Goal: Information Seeking & Learning: Learn about a topic

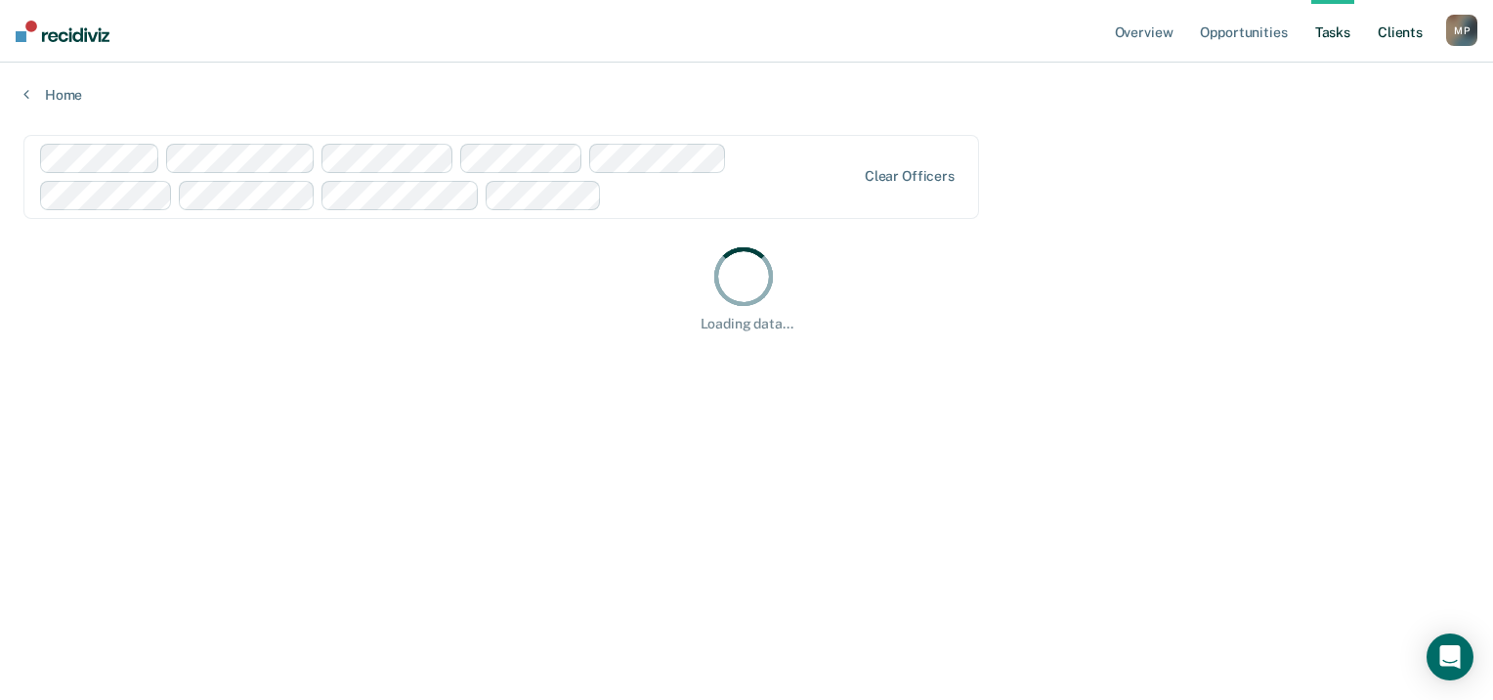
click at [1406, 28] on link "Client s" at bounding box center [1400, 31] width 53 height 63
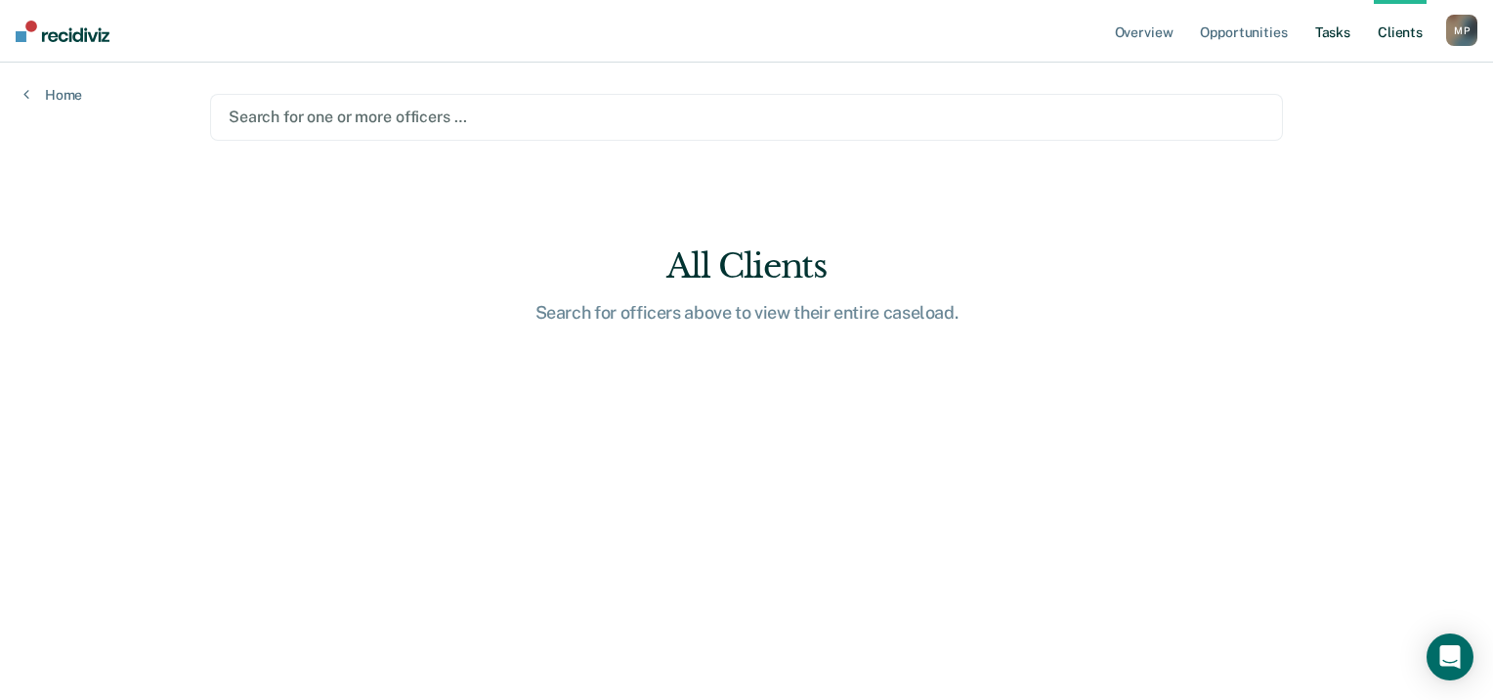
click at [1319, 23] on link "Tasks" at bounding box center [1332, 31] width 43 height 63
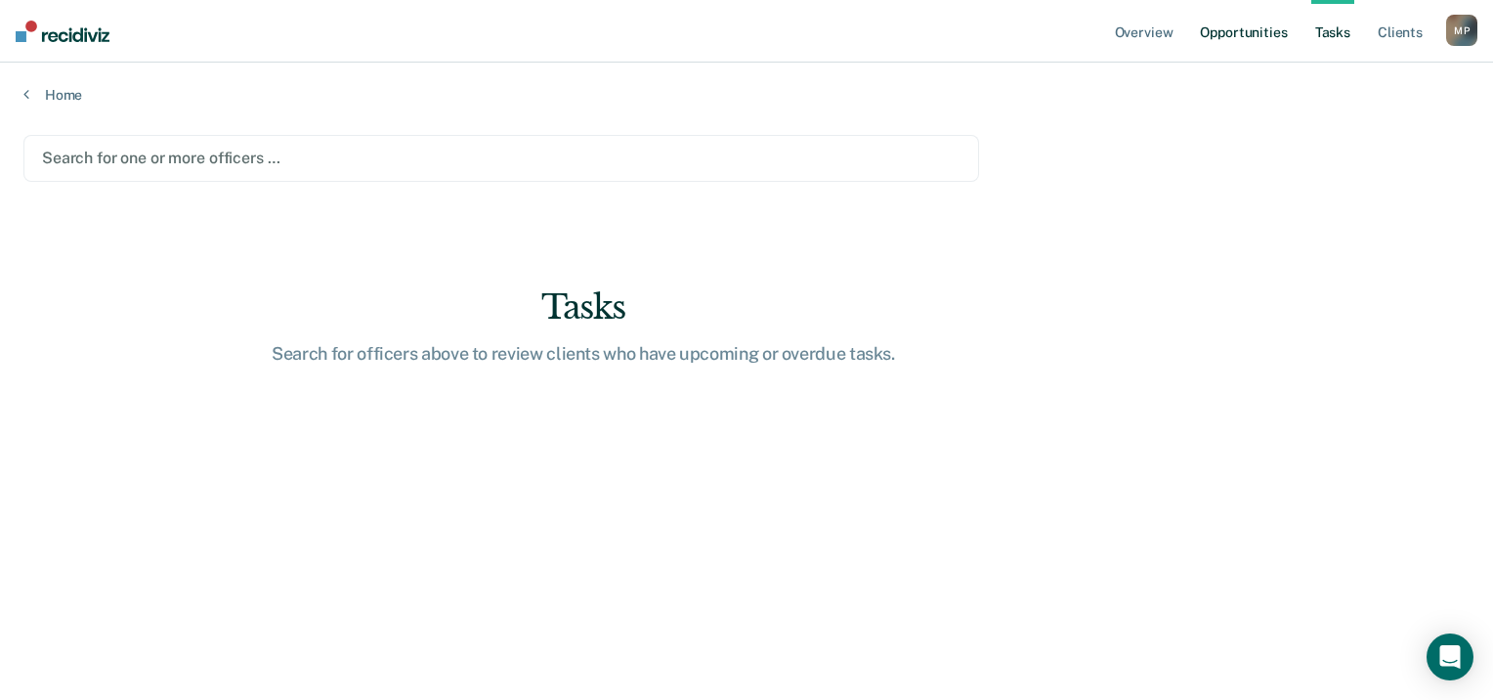
click at [1265, 30] on link "Opportunities" at bounding box center [1243, 31] width 95 height 63
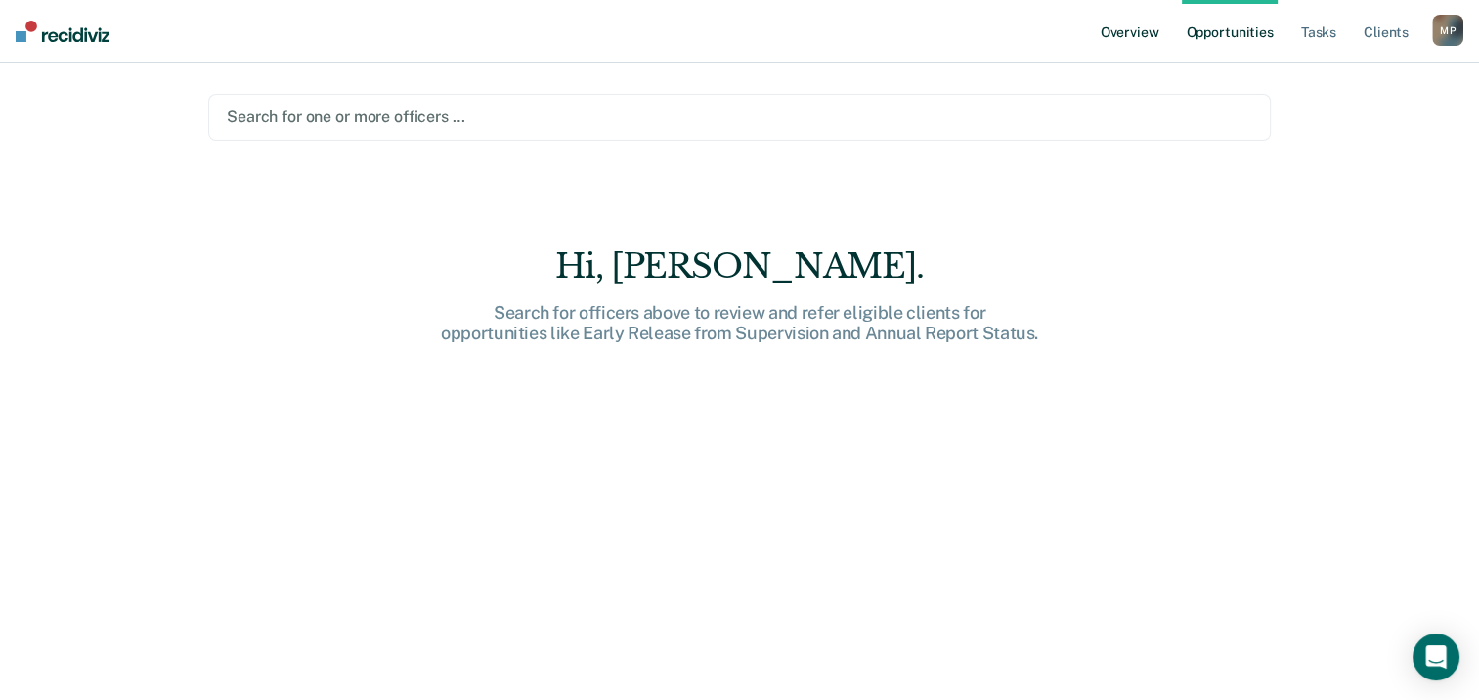
click at [1150, 36] on link "Overview" at bounding box center [1129, 31] width 66 height 63
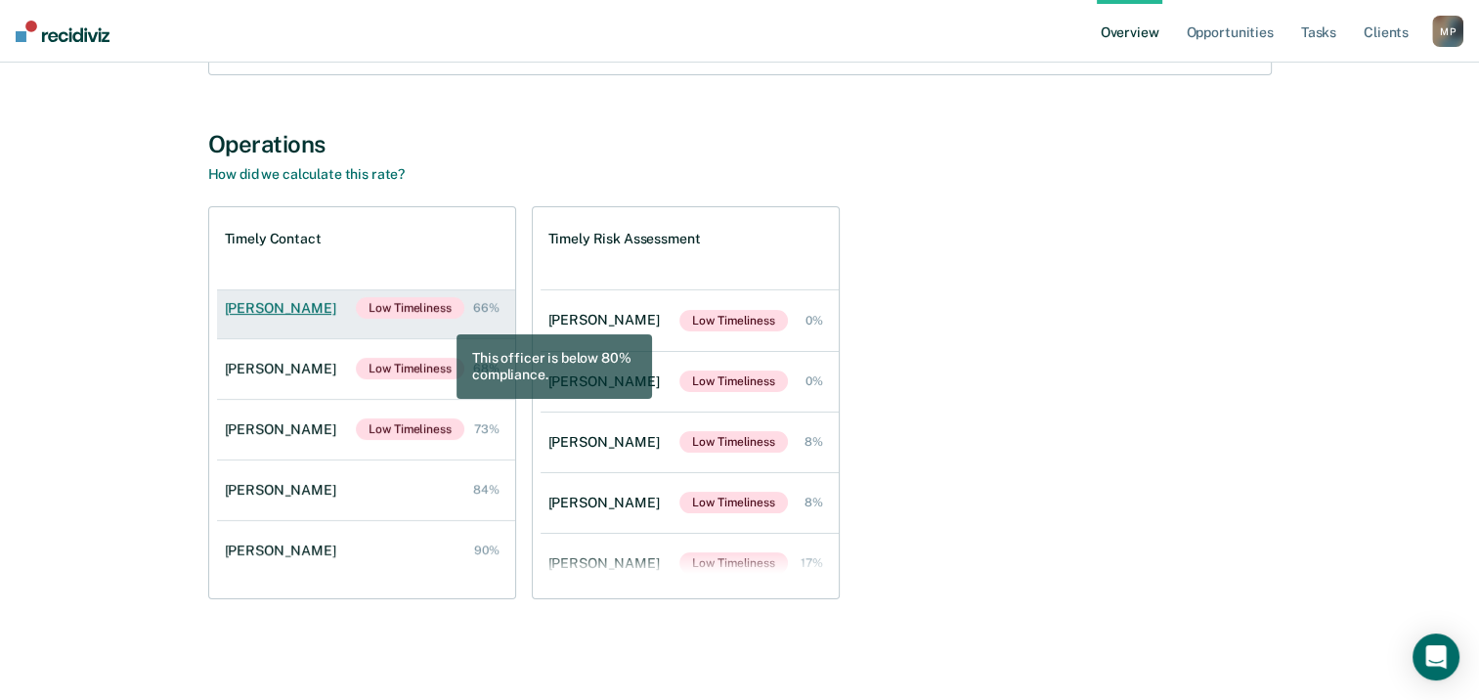
scroll to position [199, 0]
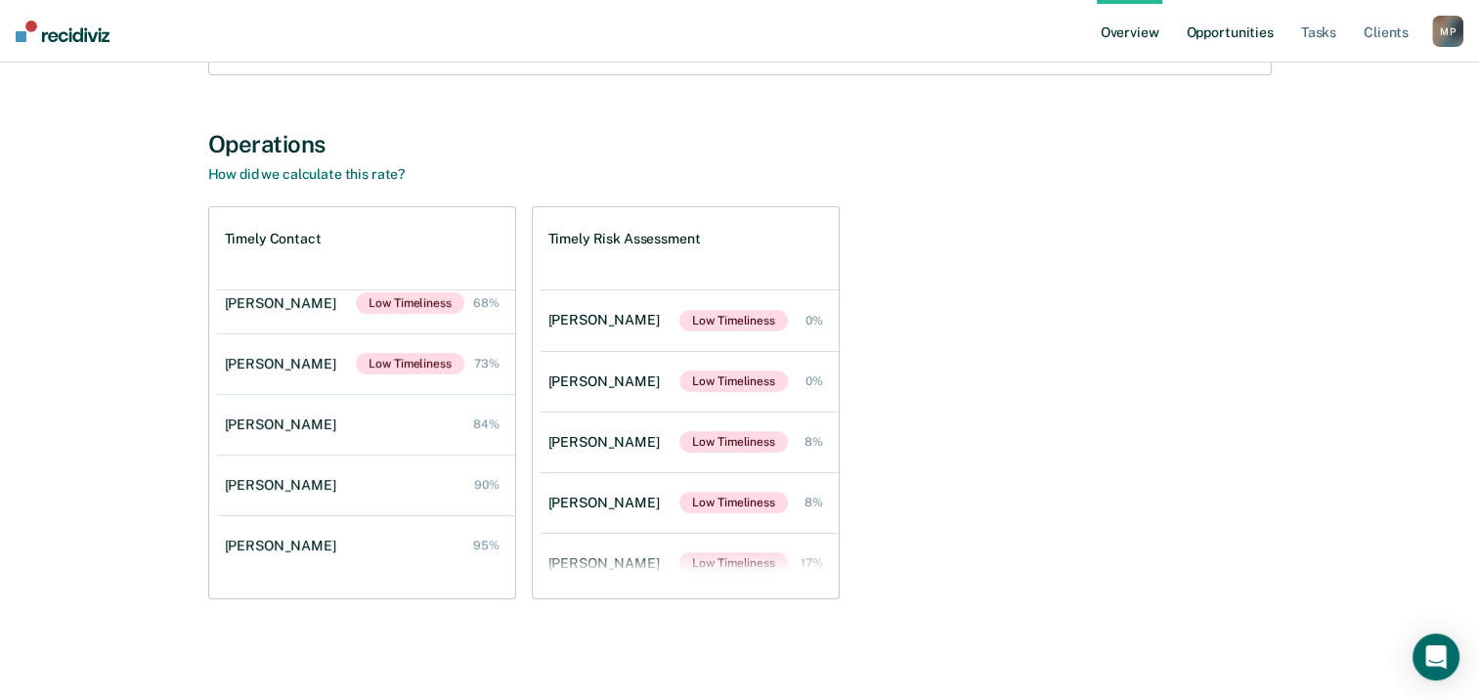
click at [1255, 27] on link "Opportunities" at bounding box center [1228, 31] width 95 height 63
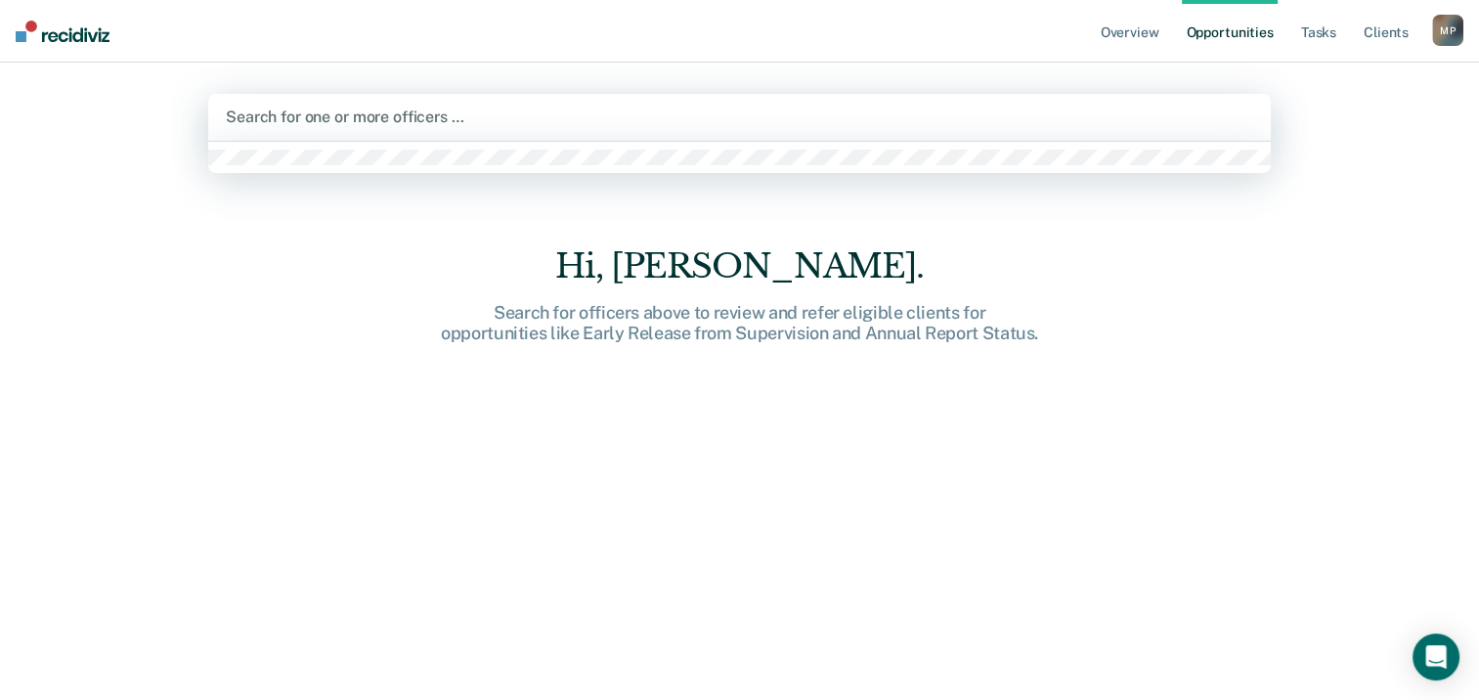
click at [846, 109] on div at bounding box center [739, 117] width 1027 height 22
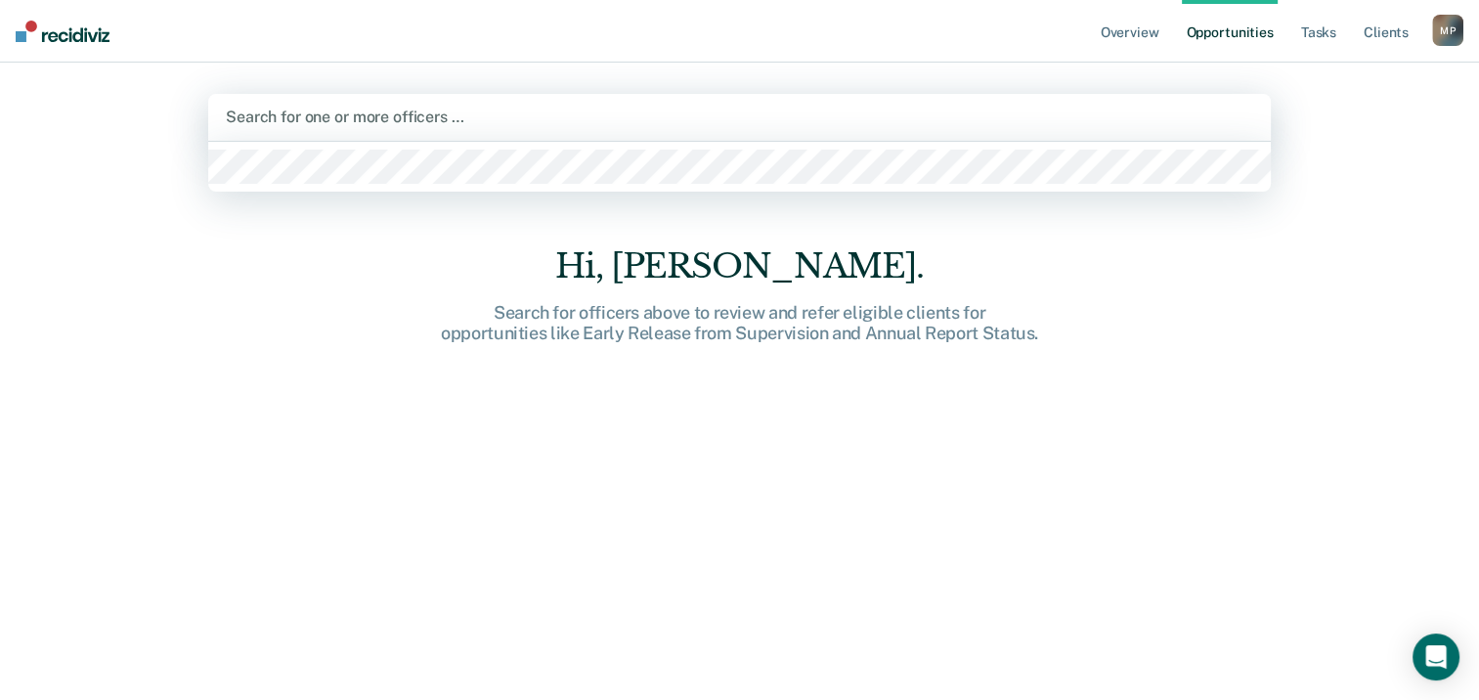
click at [472, 112] on div at bounding box center [739, 117] width 1027 height 22
type input "a"
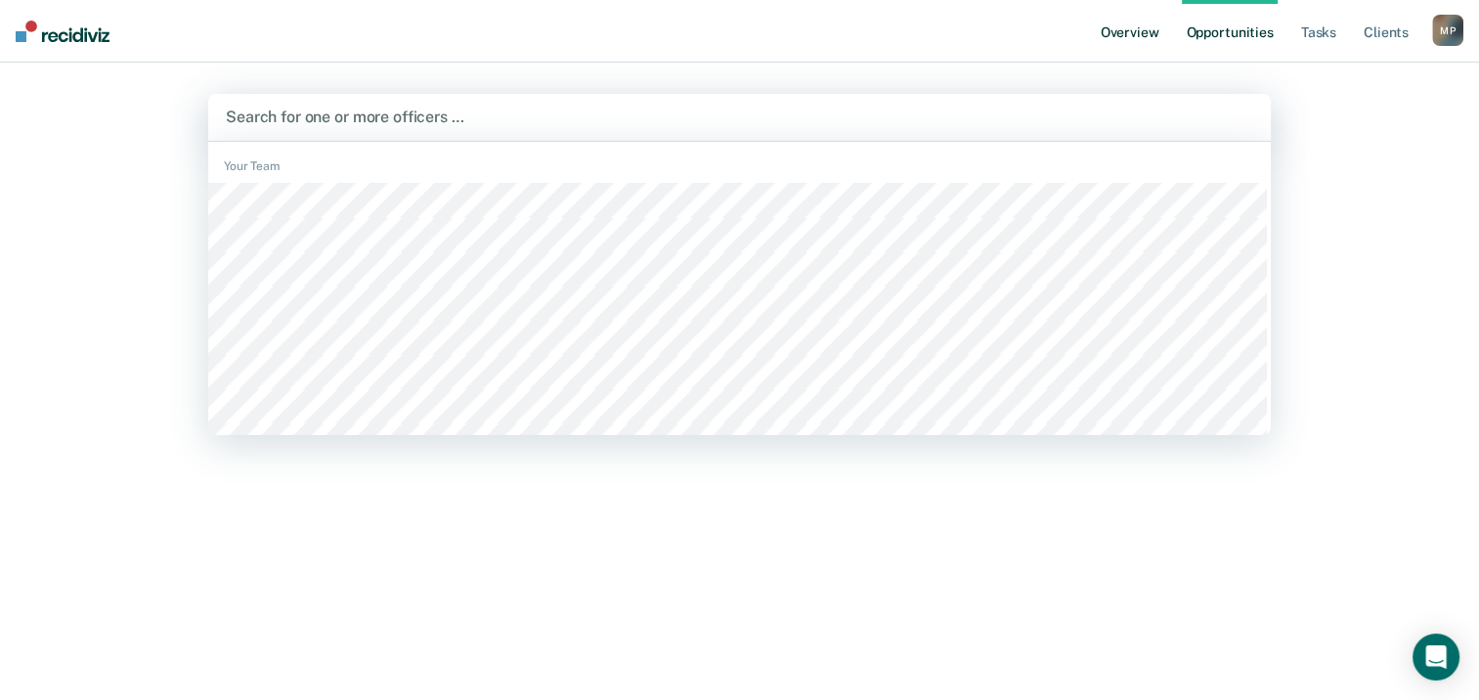
click at [1132, 31] on link "Overview" at bounding box center [1129, 31] width 66 height 63
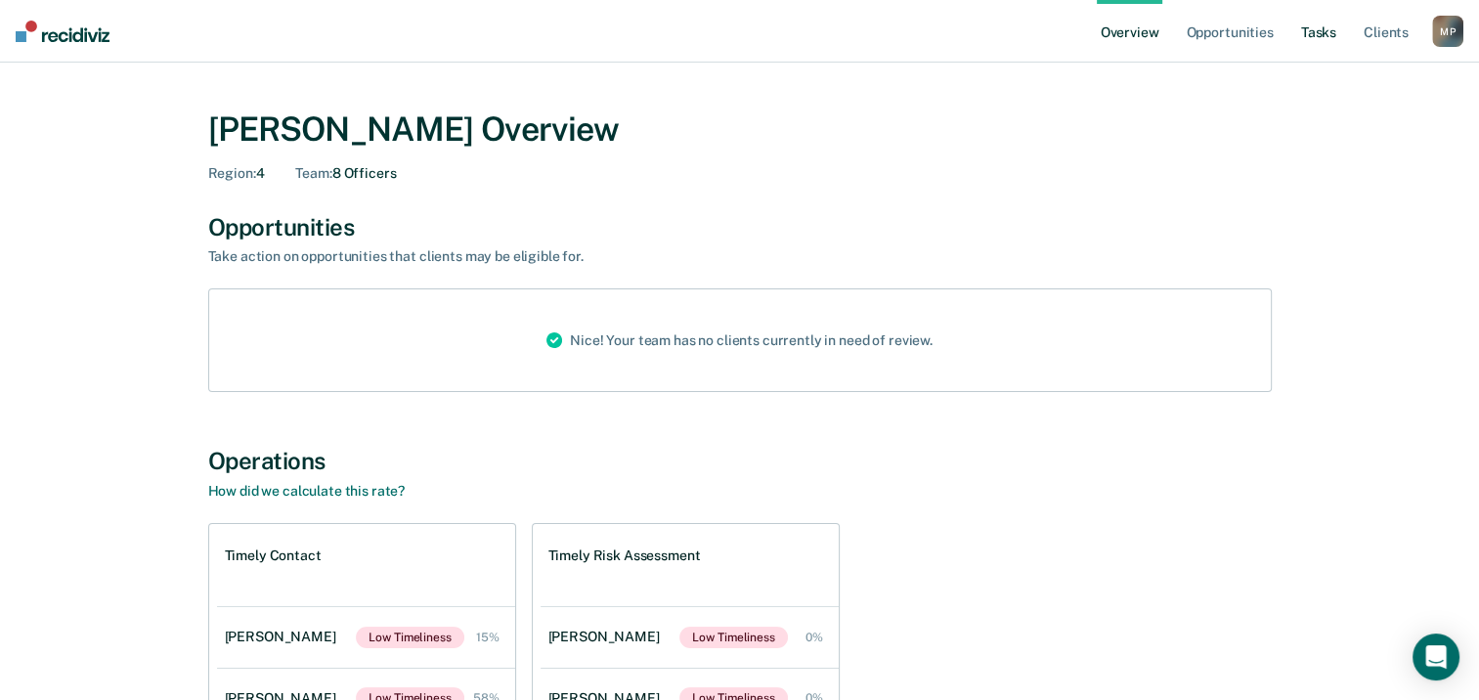
click at [1324, 39] on link "Tasks" at bounding box center [1318, 31] width 43 height 63
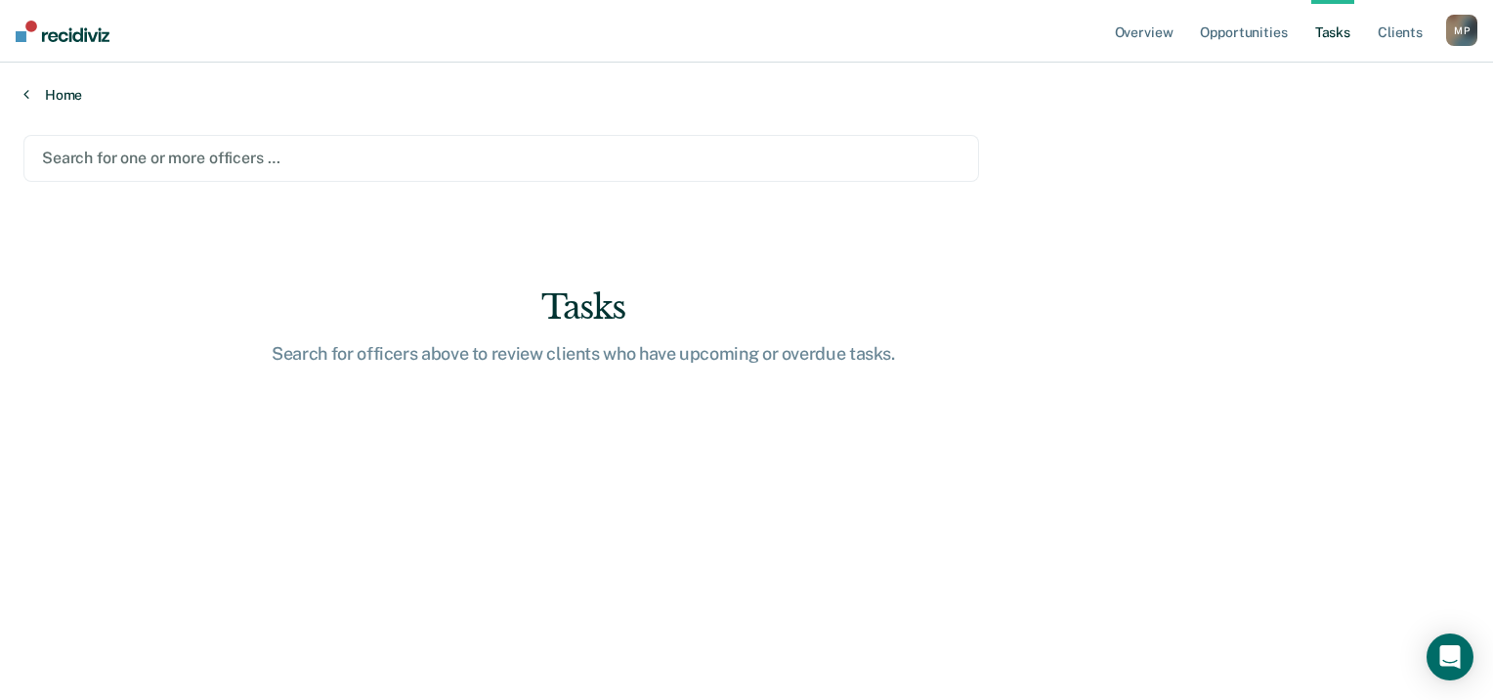
click at [23, 94] on div "Home" at bounding box center [746, 83] width 1493 height 41
click at [51, 93] on link "Home" at bounding box center [746, 95] width 1446 height 18
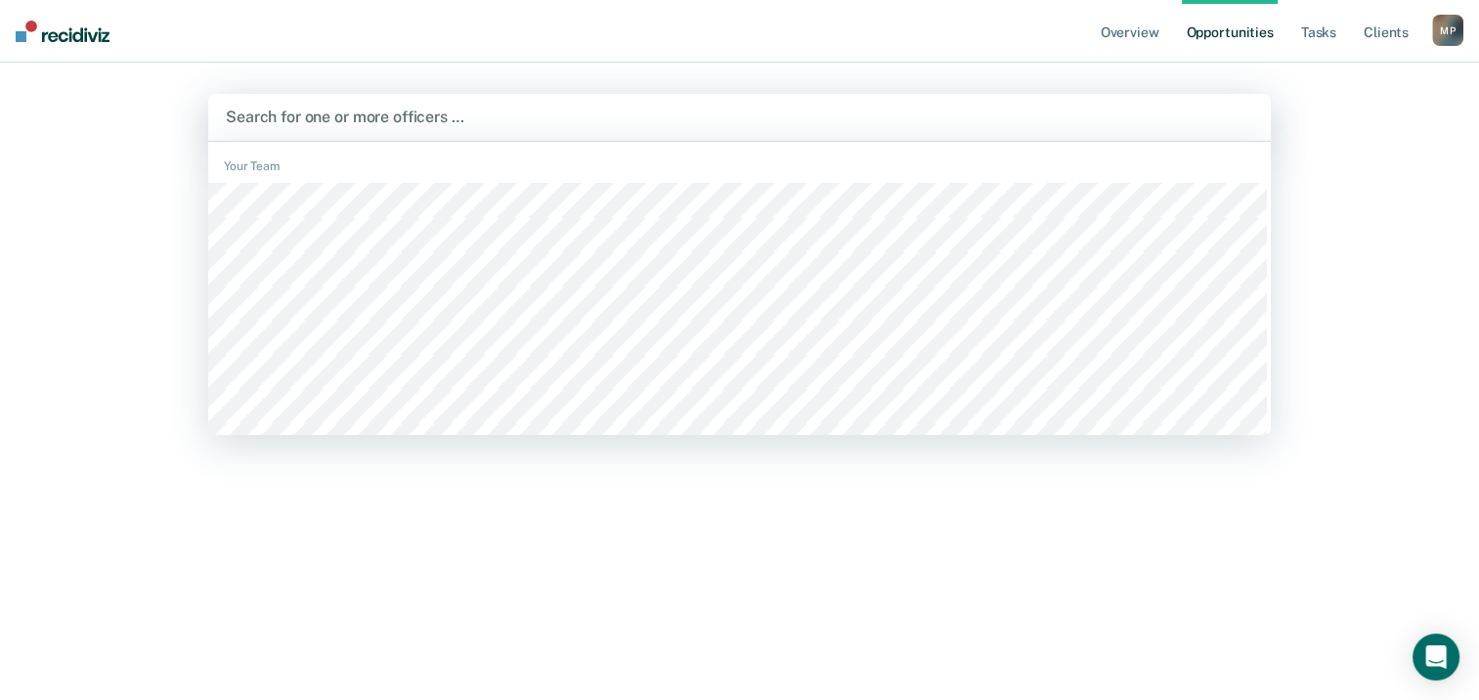
click at [461, 124] on div at bounding box center [739, 117] width 1027 height 22
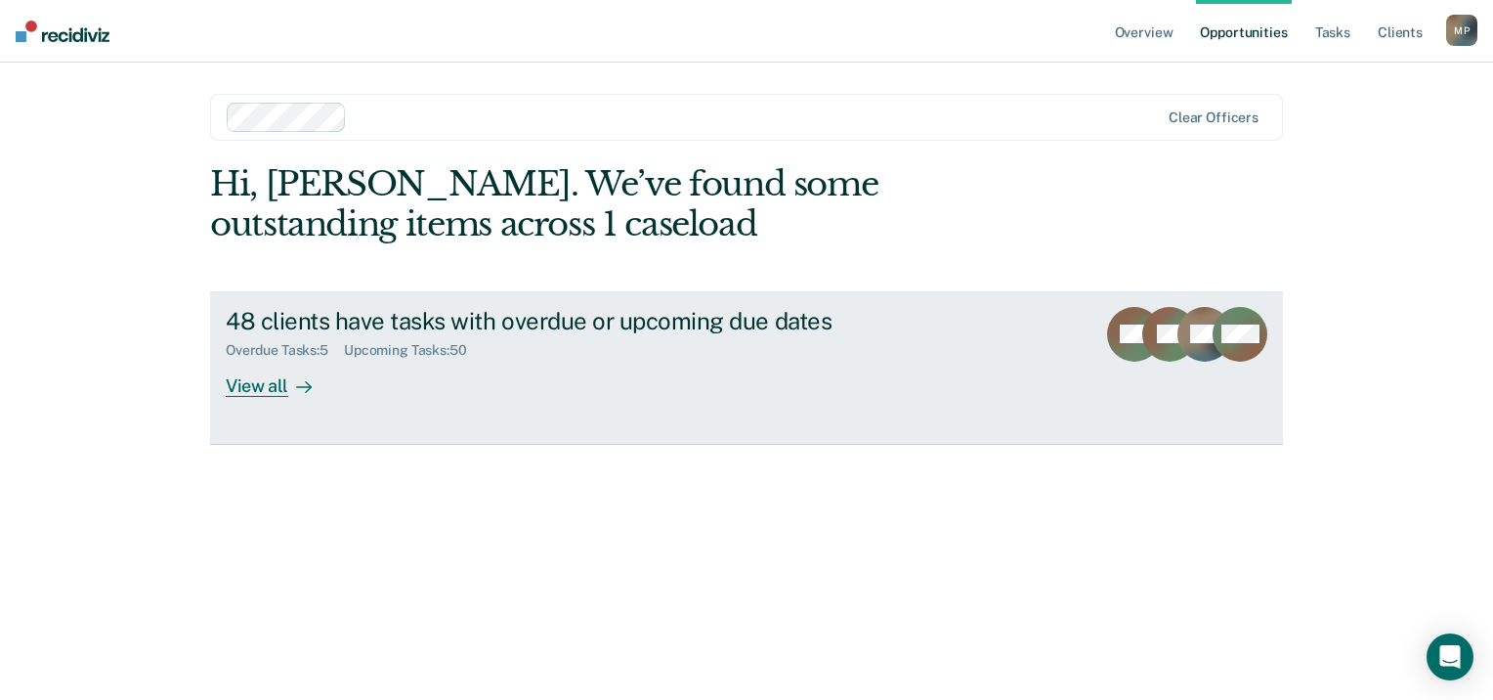
click at [279, 387] on div "View all" at bounding box center [280, 378] width 109 height 38
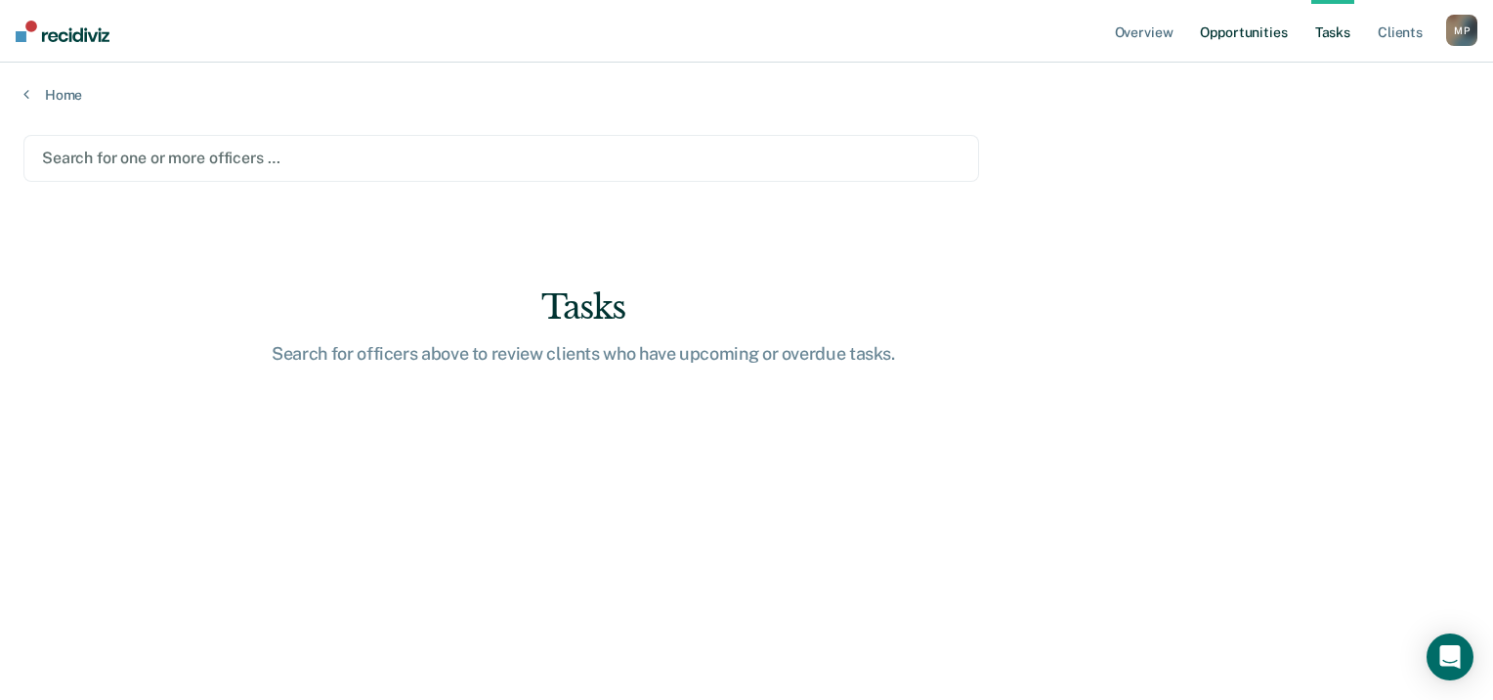
click at [1224, 31] on link "Opportunities" at bounding box center [1243, 31] width 95 height 63
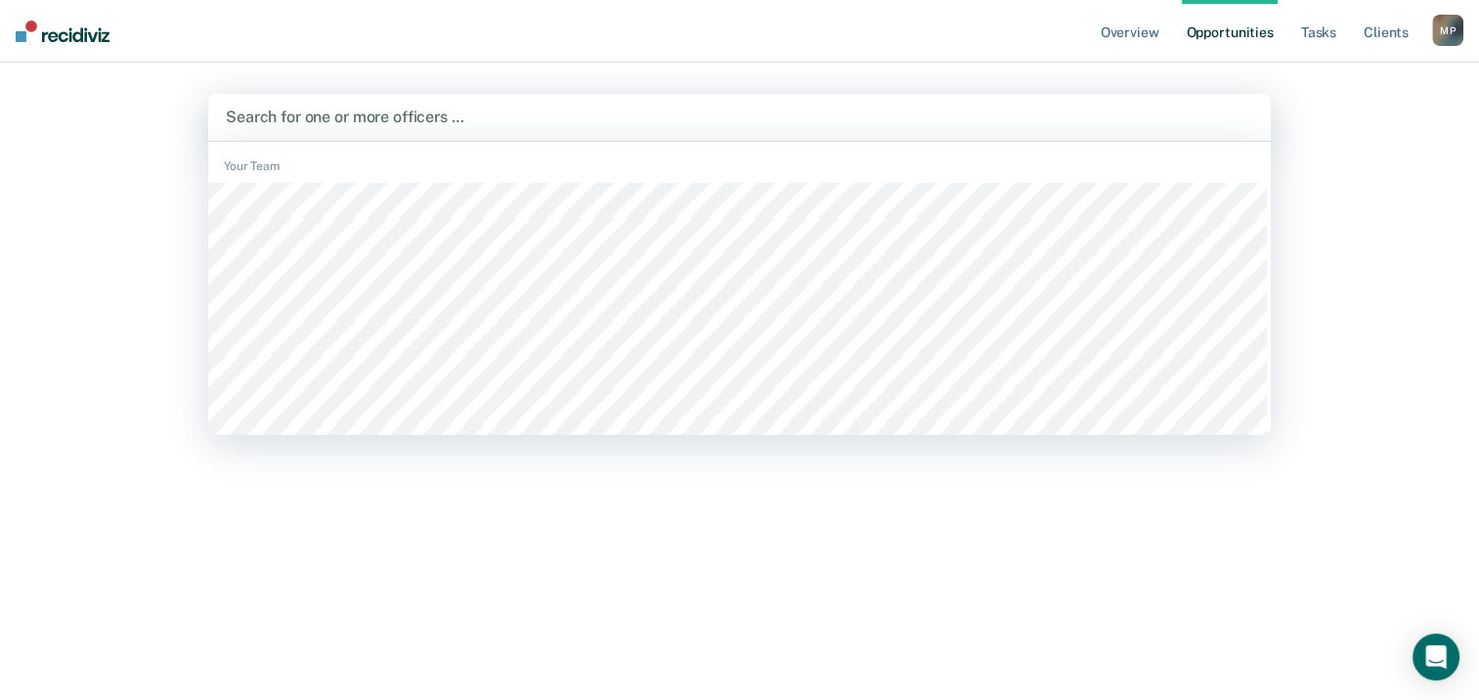
click at [483, 125] on div at bounding box center [739, 117] width 1027 height 22
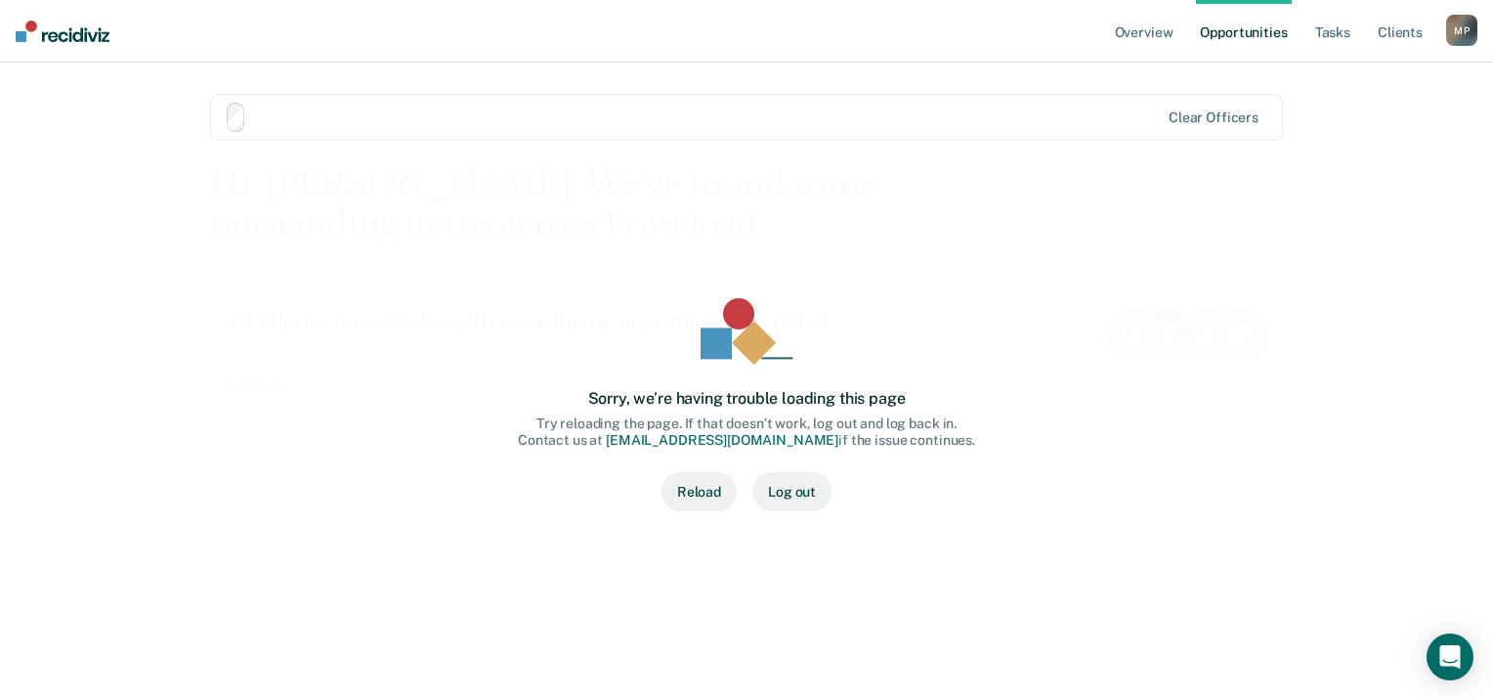
click at [711, 497] on button "Reload" at bounding box center [699, 491] width 75 height 39
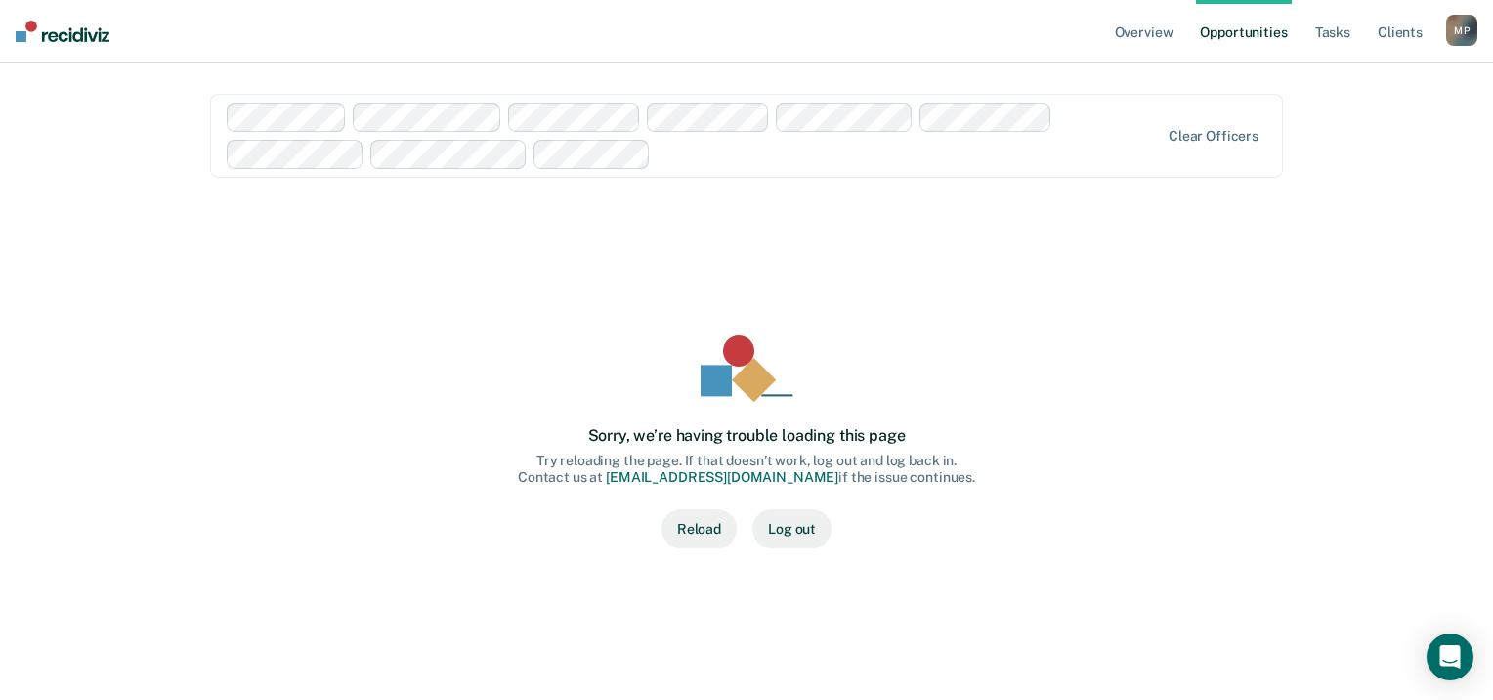
click at [710, 532] on button "Reload" at bounding box center [699, 528] width 75 height 39
click at [1474, 30] on div "M P" at bounding box center [1461, 30] width 31 height 31
click at [1338, 134] on link "Log Out" at bounding box center [1383, 128] width 157 height 17
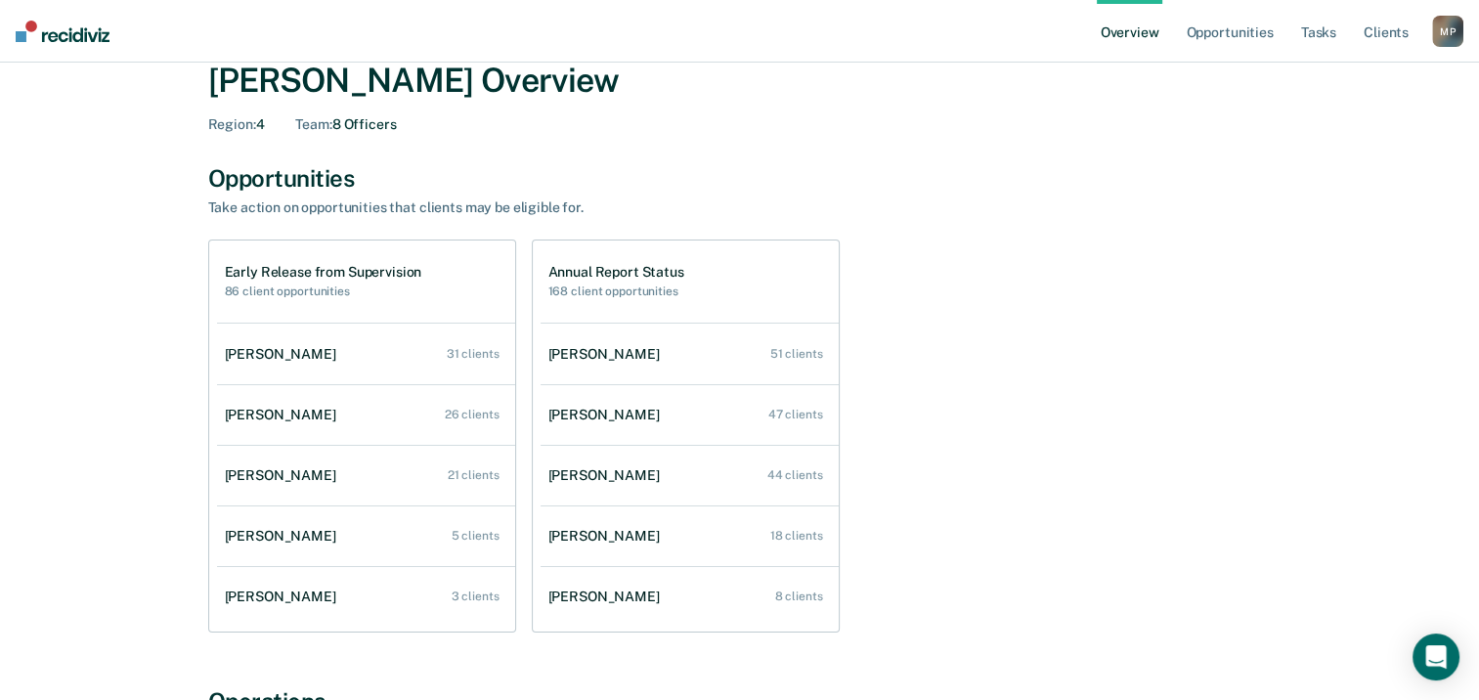
scroll to position [98, 0]
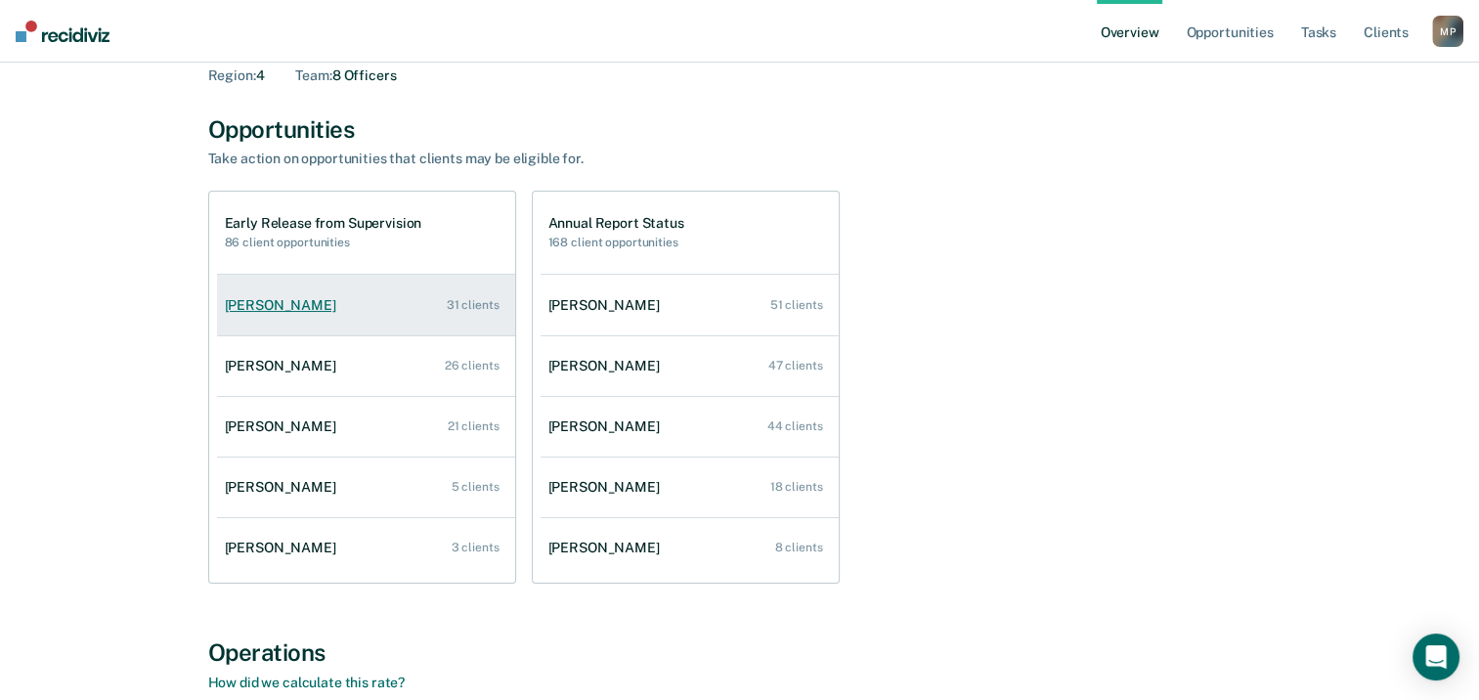
click at [289, 305] on div "[PERSON_NAME]" at bounding box center [284, 305] width 119 height 17
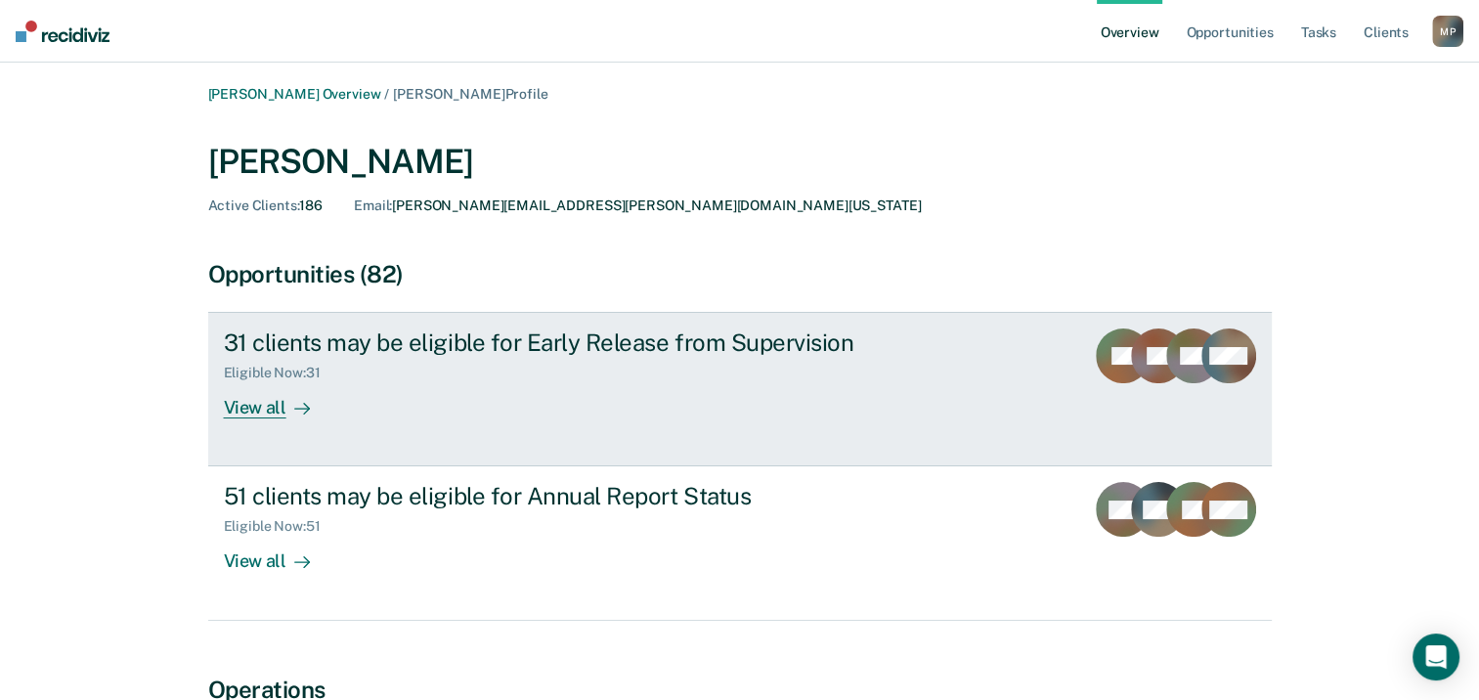
click at [300, 405] on icon at bounding box center [302, 409] width 16 height 16
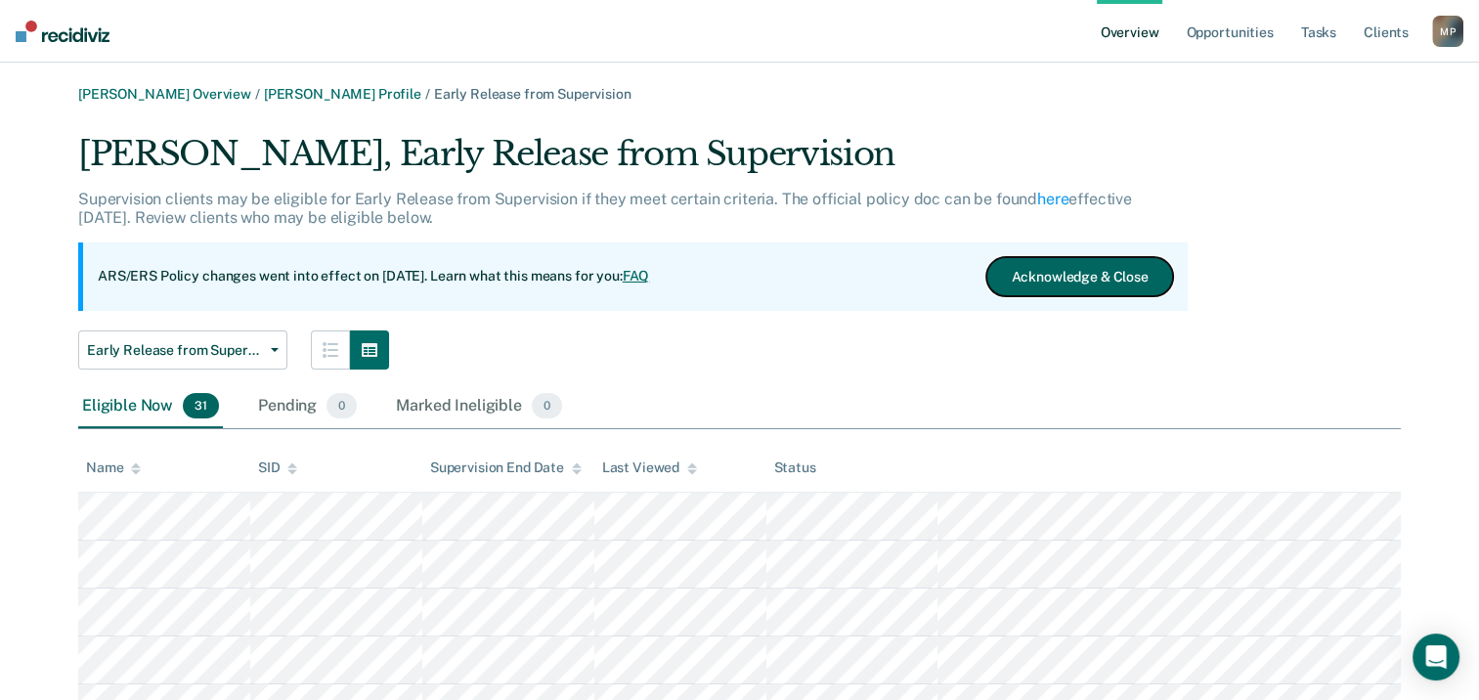
click at [1120, 274] on button "Acknowledge & Close" at bounding box center [1079, 276] width 186 height 39
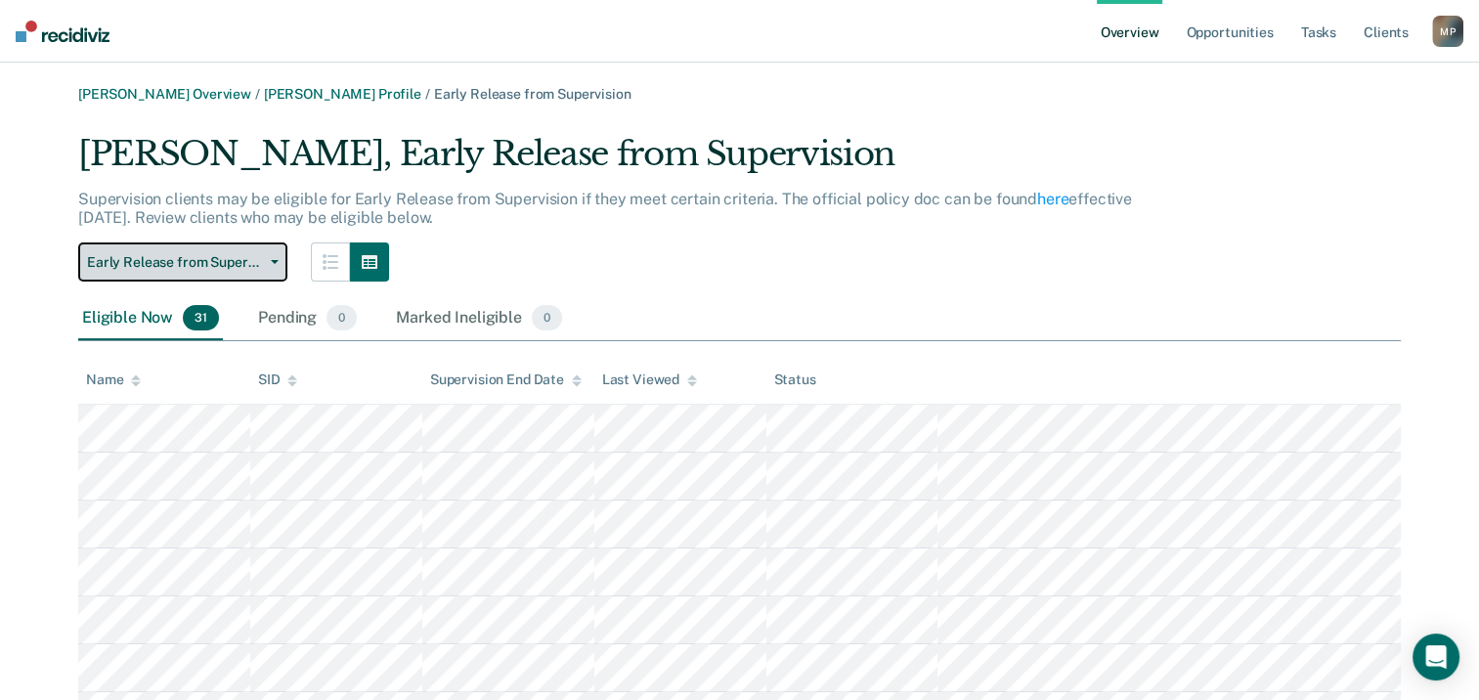
click at [270, 258] on button "Early Release from Supervision" at bounding box center [182, 261] width 209 height 39
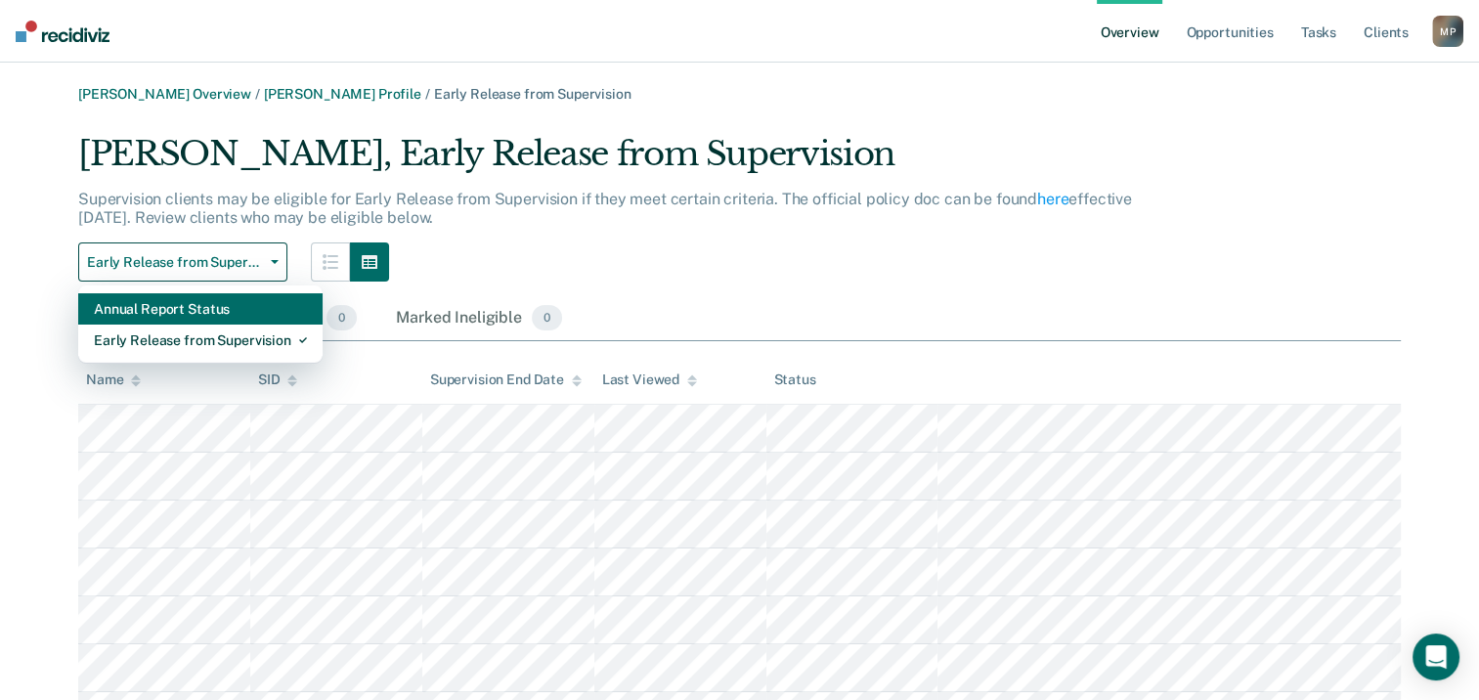
click at [258, 315] on div "Annual Report Status" at bounding box center [200, 308] width 213 height 31
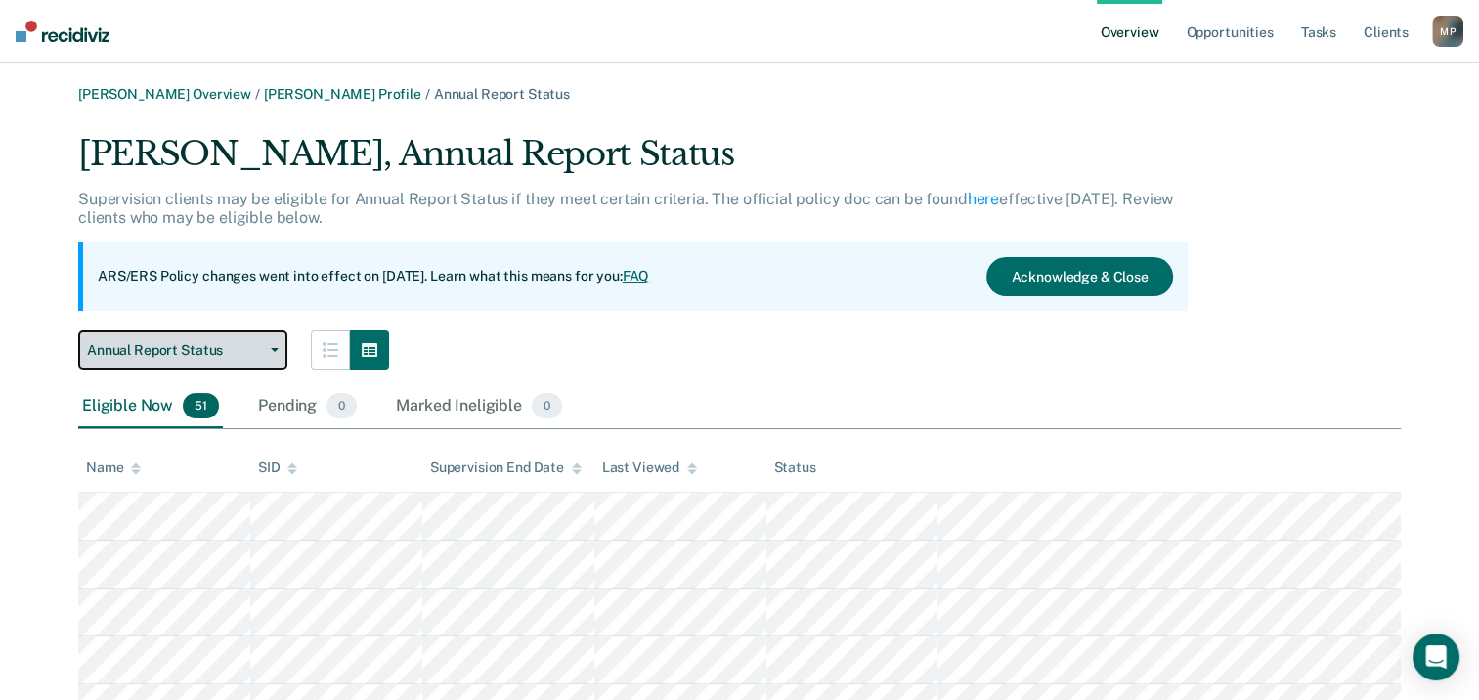
click at [205, 344] on span "Annual Report Status" at bounding box center [175, 350] width 176 height 17
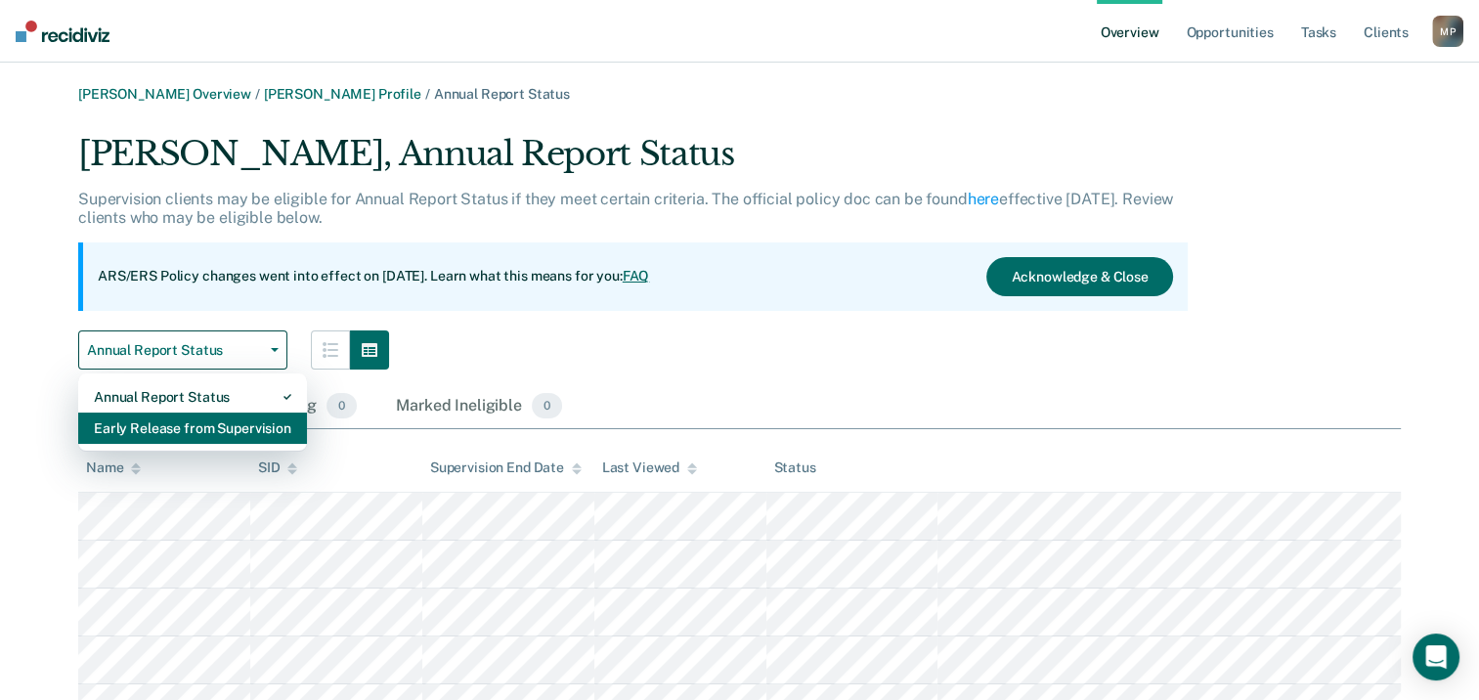
click at [192, 434] on div "Early Release from Supervision" at bounding box center [192, 427] width 197 height 31
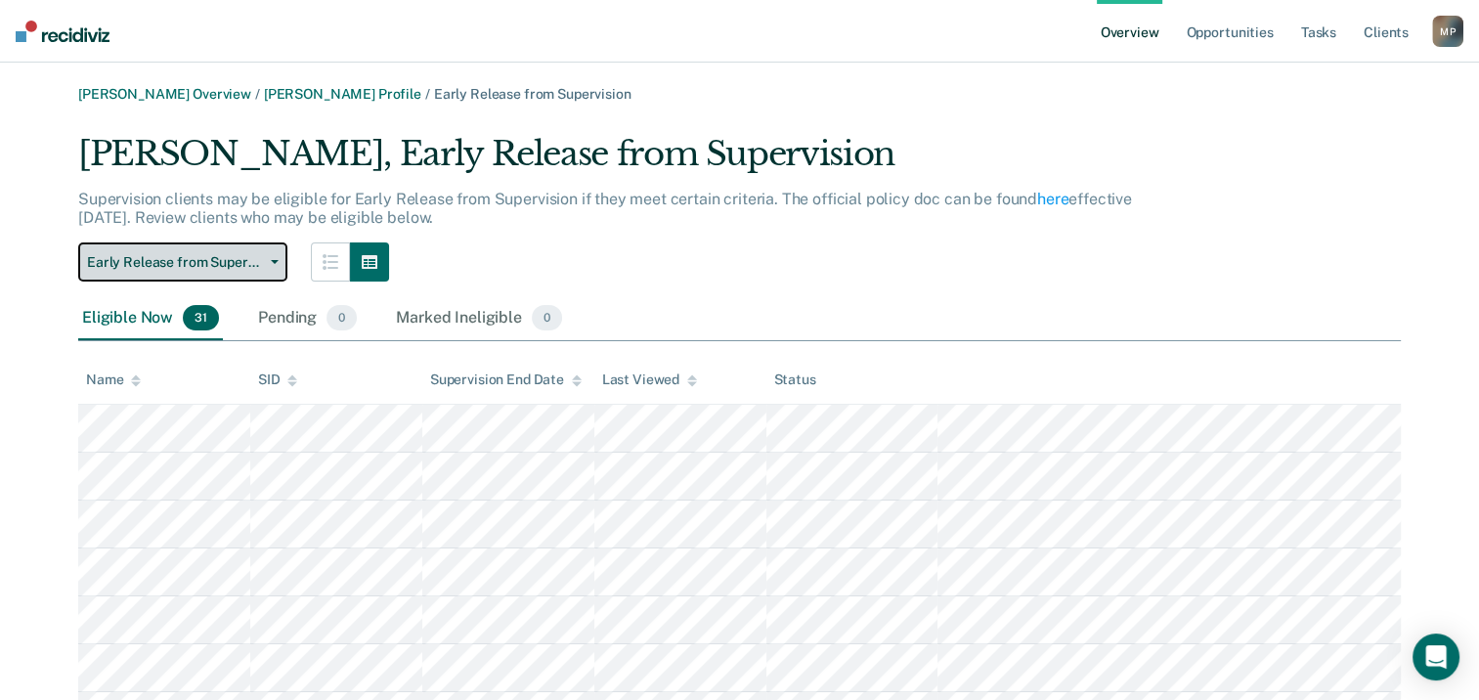
click at [187, 270] on span "Early Release from Supervision" at bounding box center [175, 262] width 176 height 17
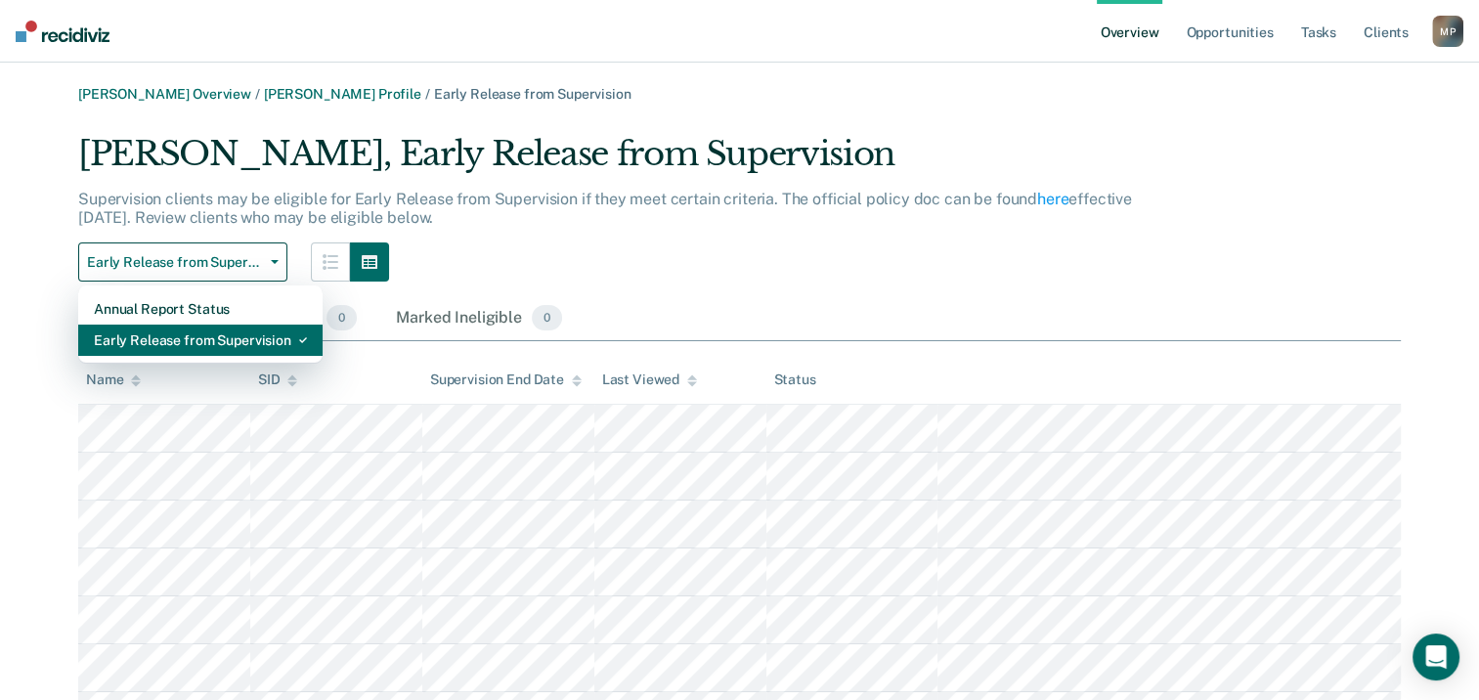
click at [176, 343] on div "Early Release from Supervision" at bounding box center [200, 339] width 213 height 31
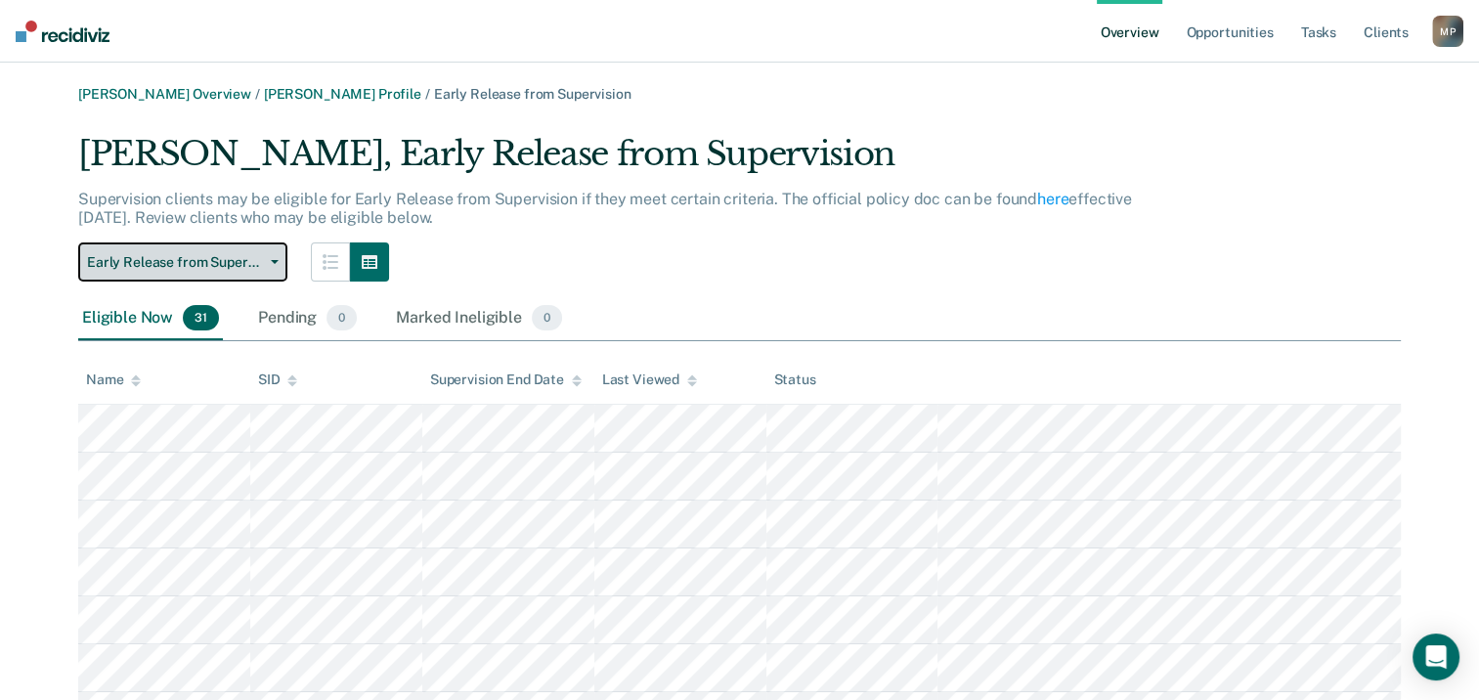
click at [269, 260] on span "button" at bounding box center [271, 262] width 16 height 4
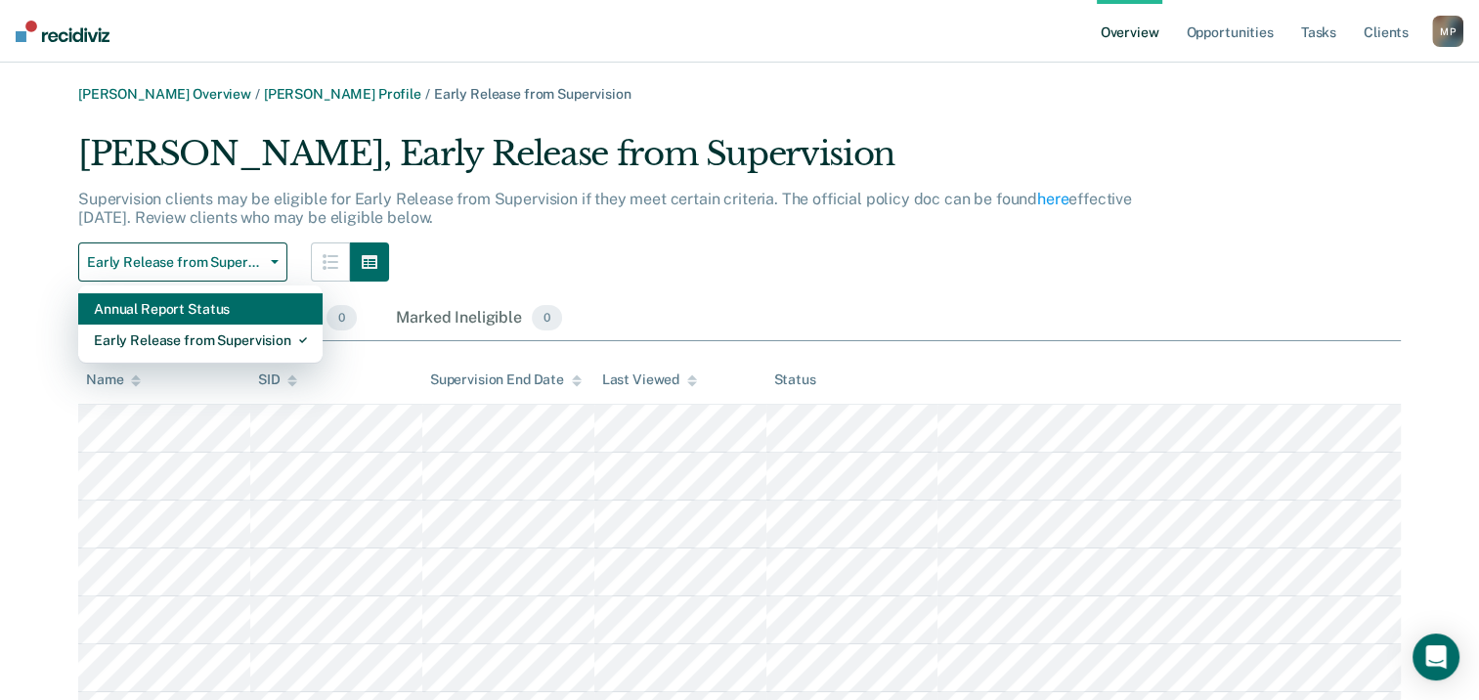
click at [242, 303] on div "Annual Report Status" at bounding box center [200, 308] width 213 height 31
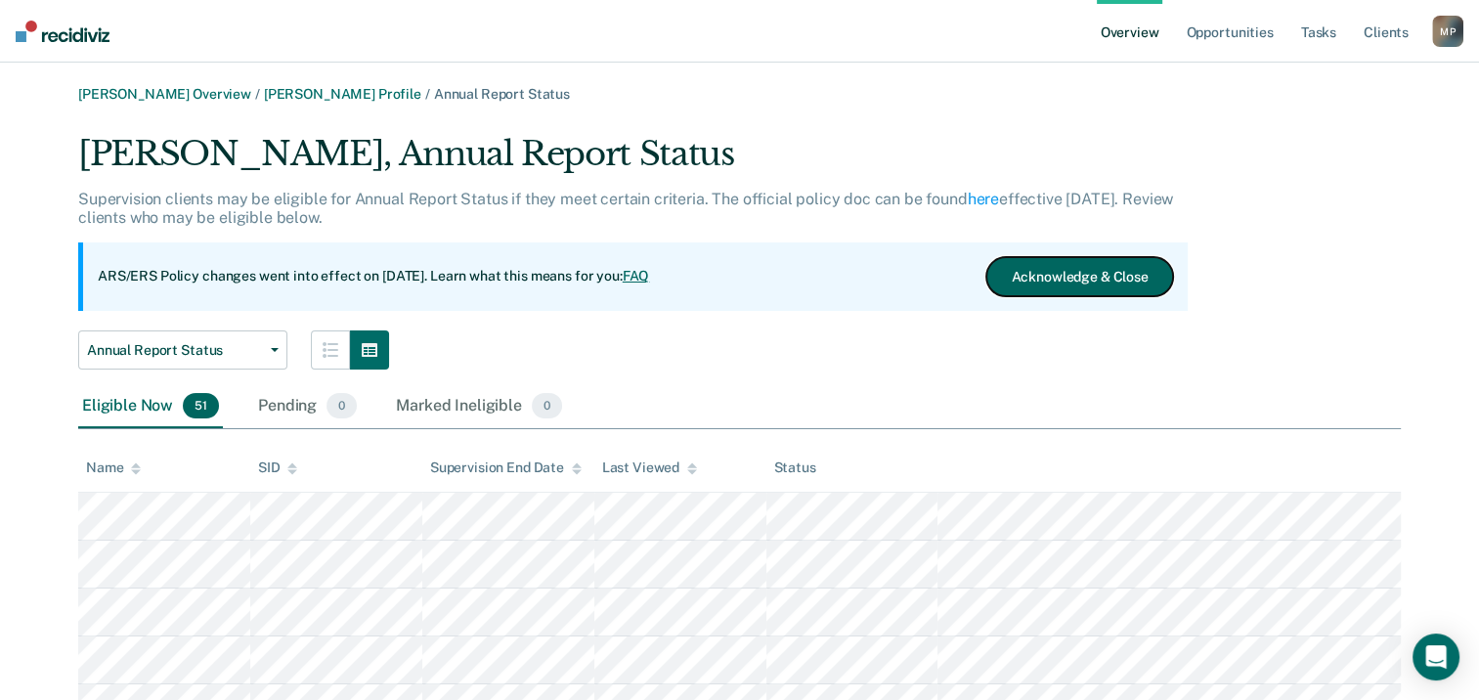
click at [1044, 273] on button "Acknowledge & Close" at bounding box center [1079, 276] width 186 height 39
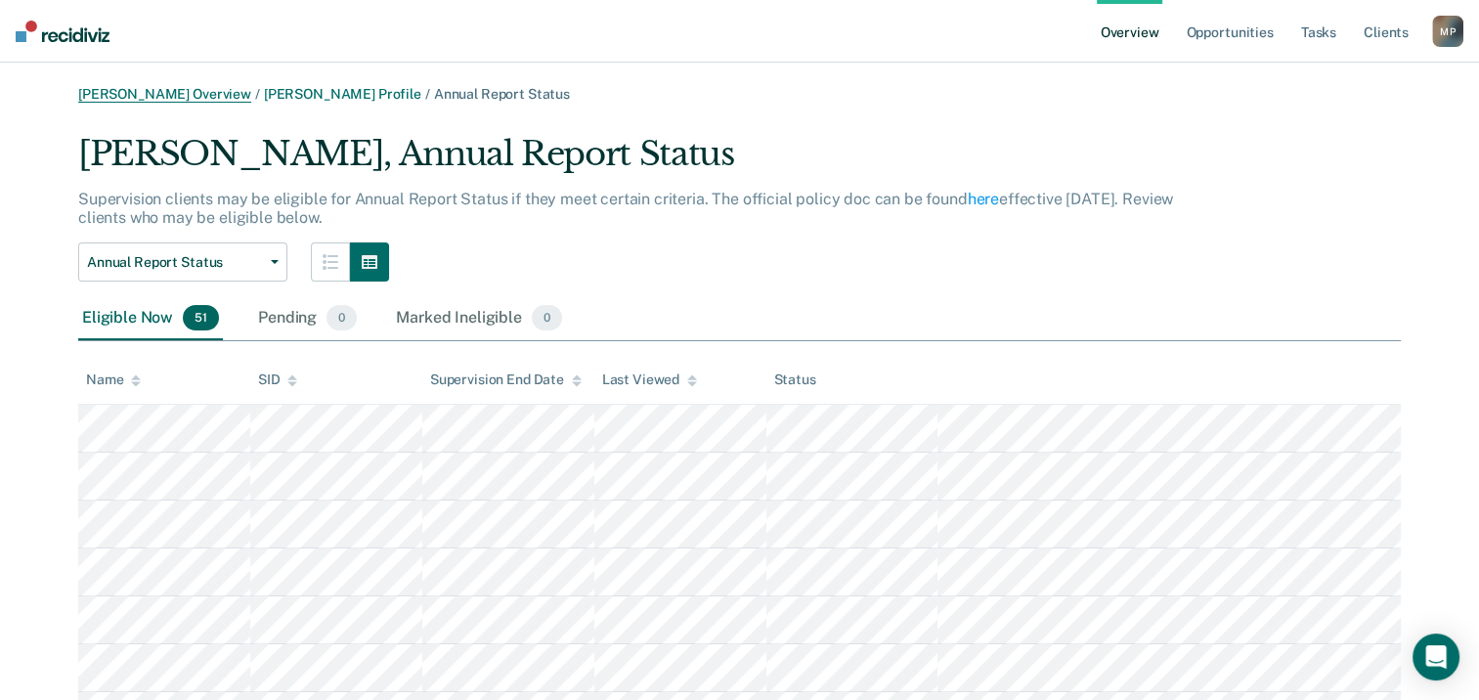
click at [176, 92] on link "Misty Price Overview" at bounding box center [164, 94] width 173 height 17
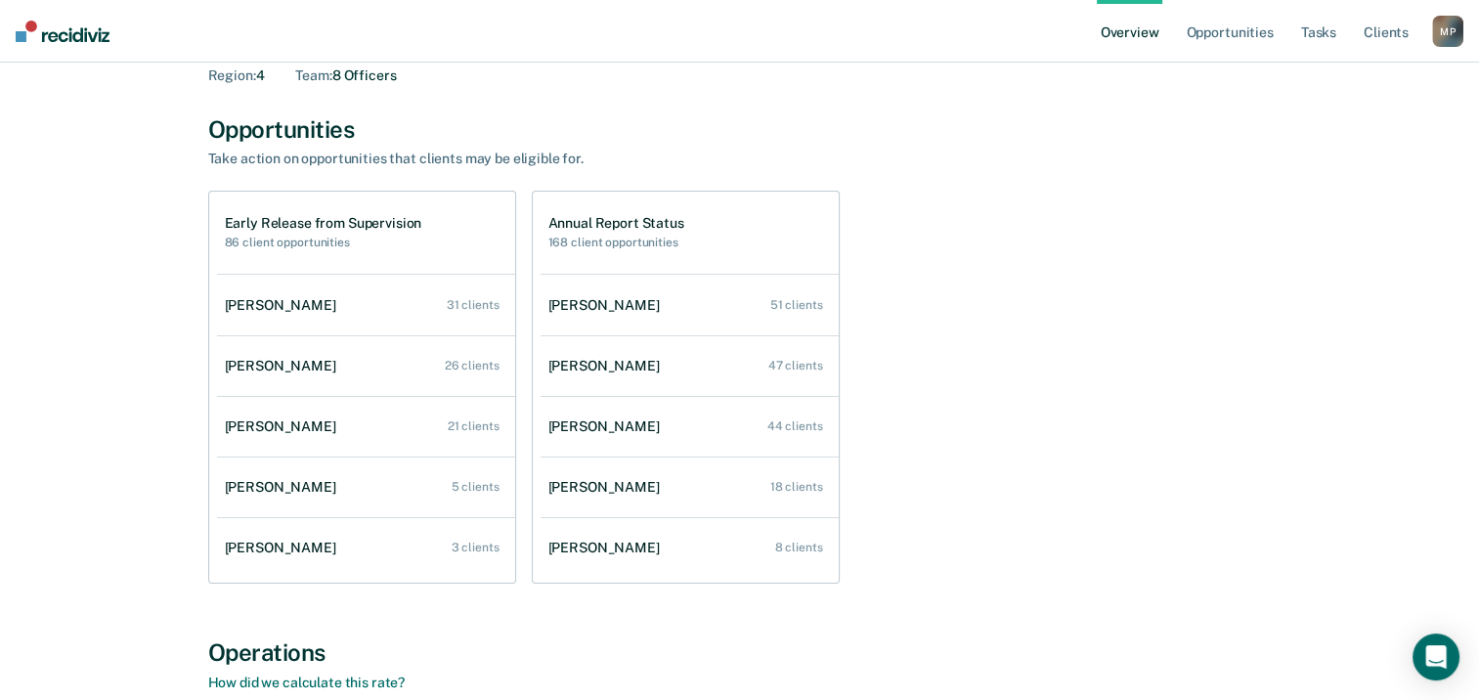
scroll to position [195, 0]
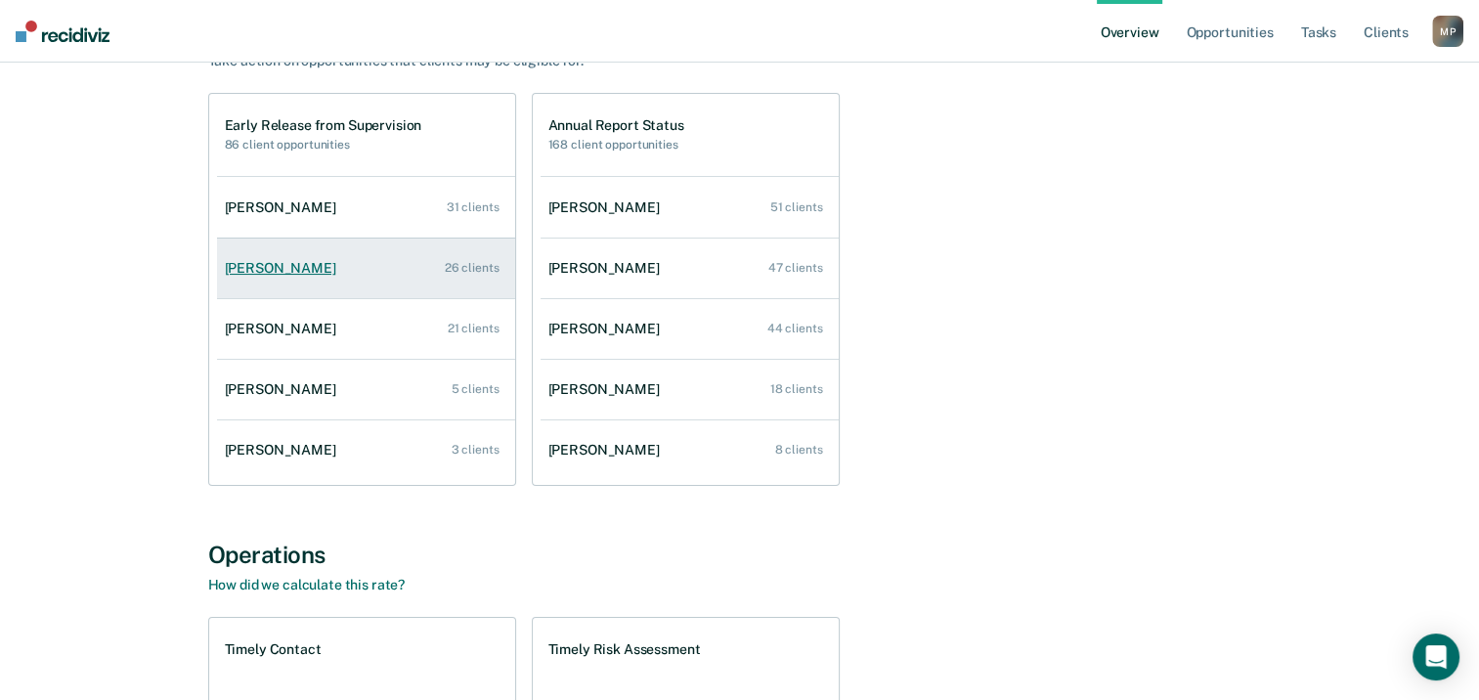
click at [266, 267] on div "Alicia Broussard" at bounding box center [284, 268] width 119 height 17
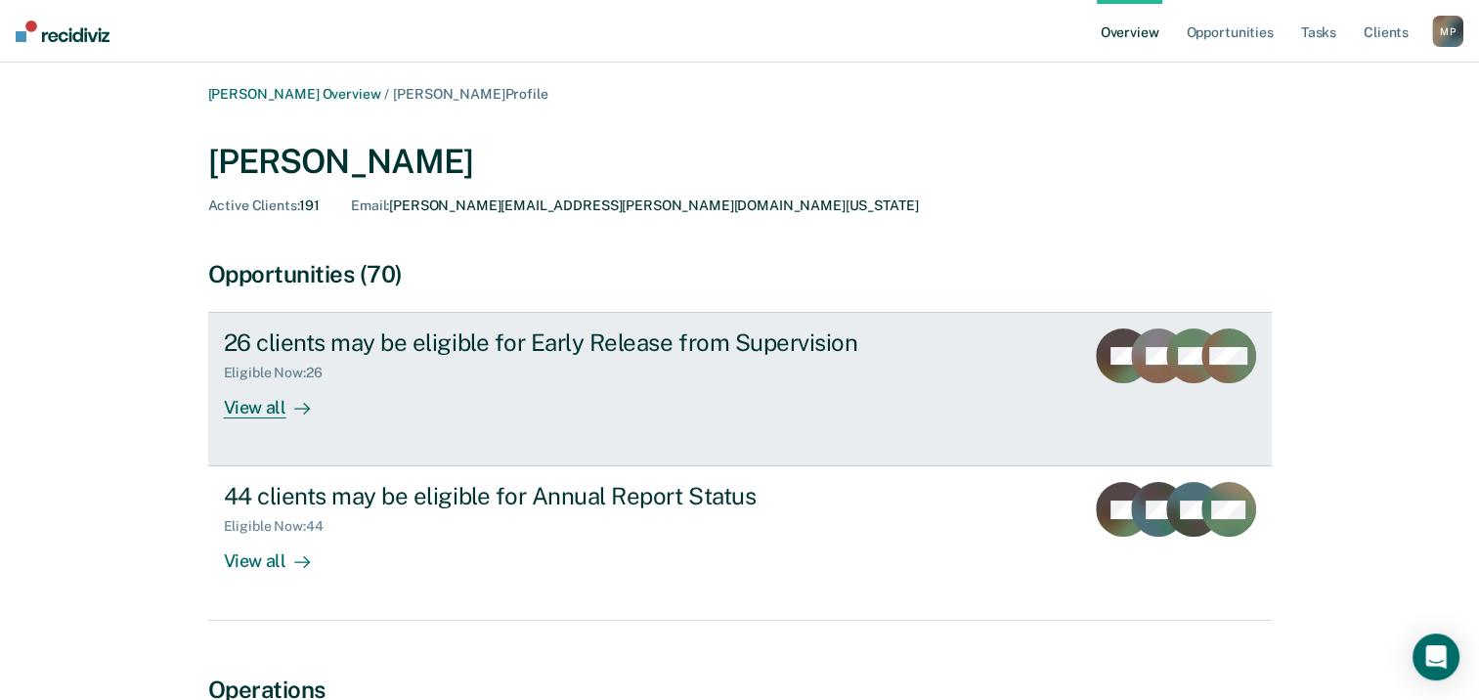
click at [272, 414] on div "View all" at bounding box center [278, 400] width 109 height 38
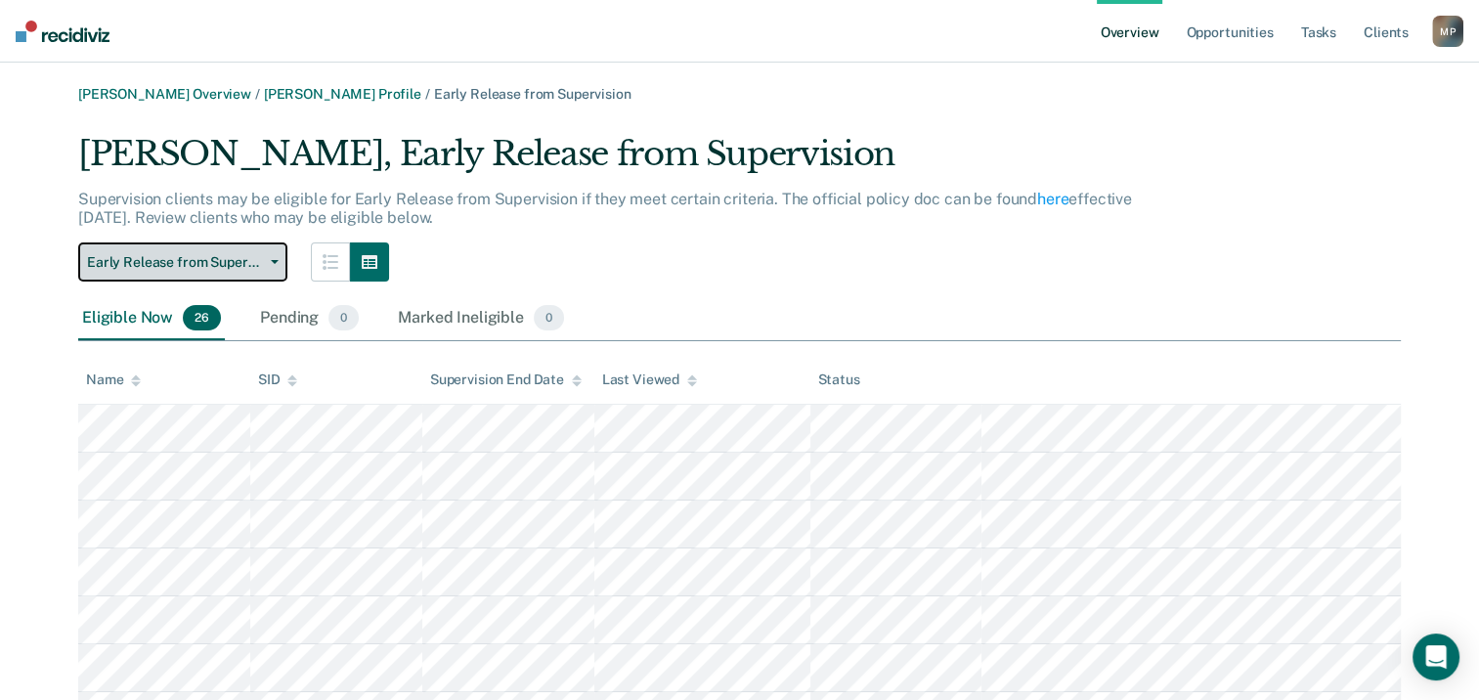
click at [274, 264] on button "Early Release from Supervision" at bounding box center [182, 261] width 209 height 39
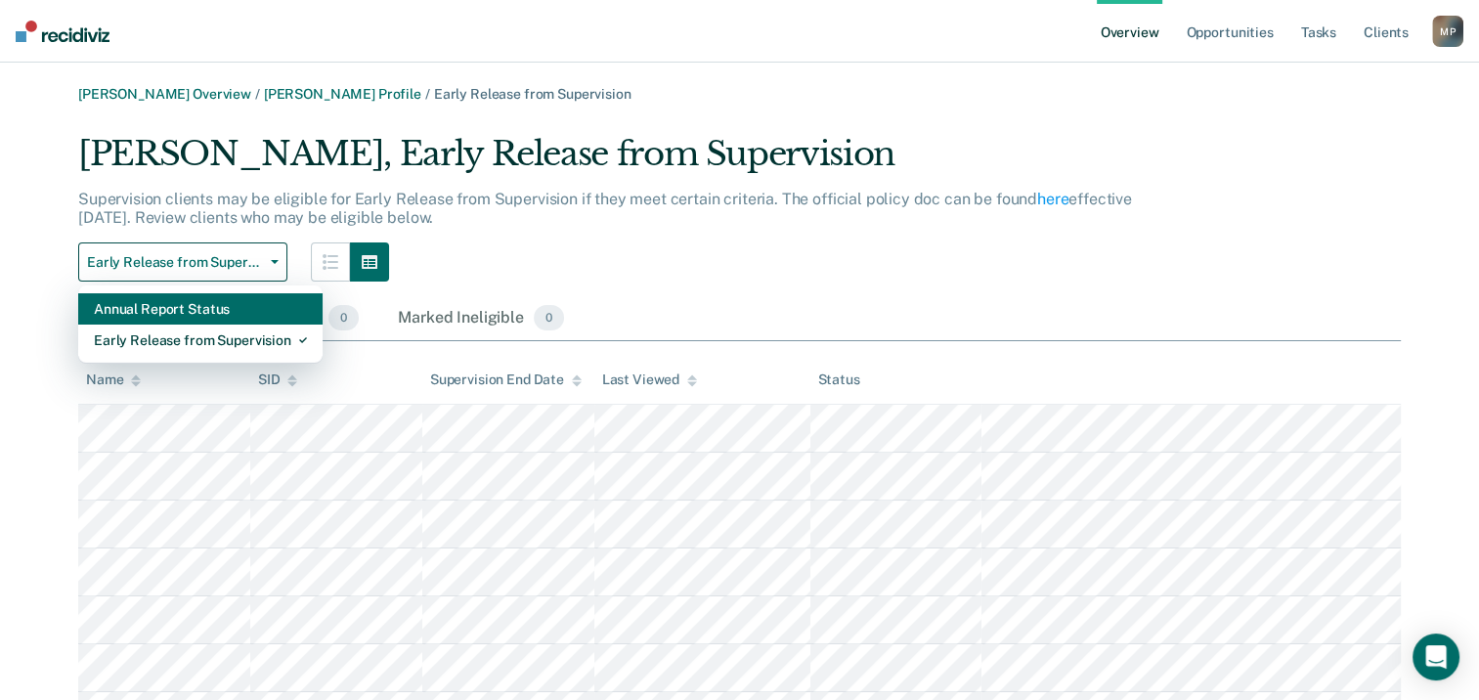
click at [212, 308] on div "Annual Report Status" at bounding box center [200, 308] width 213 height 31
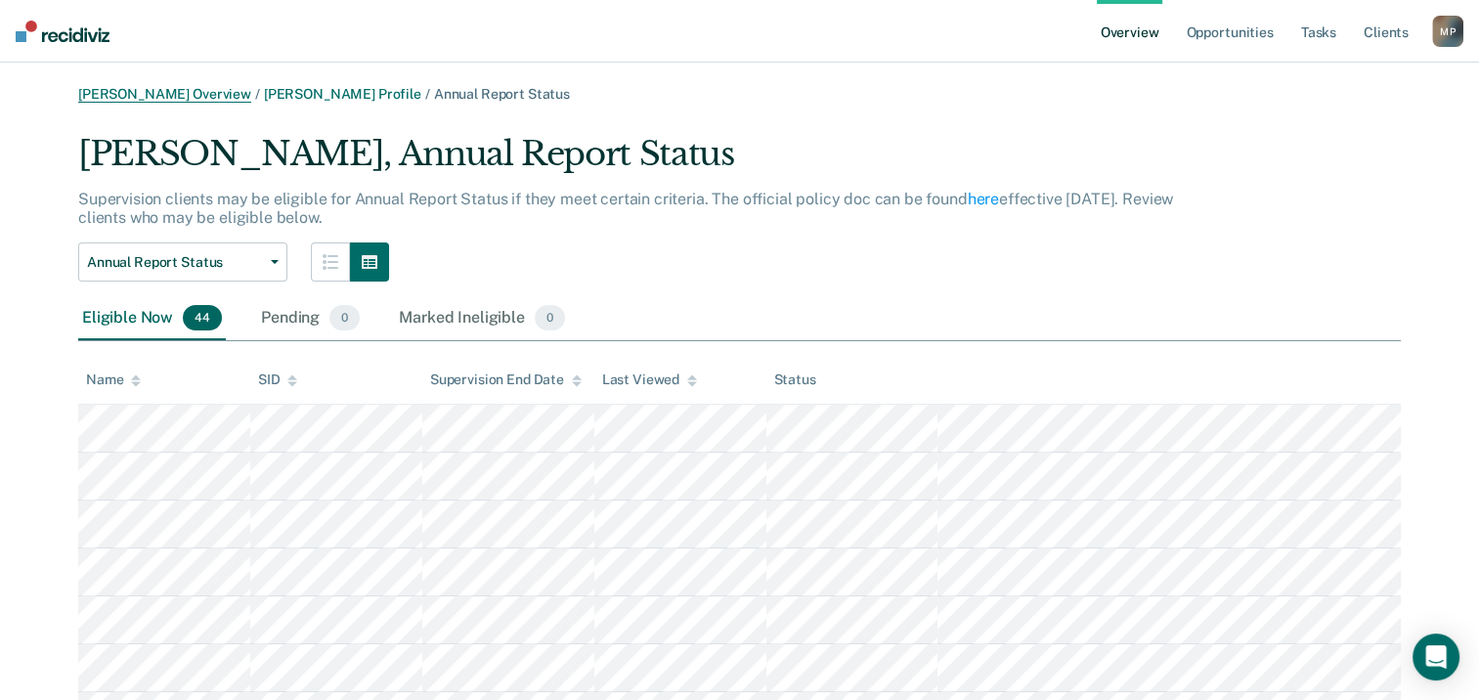
click at [137, 97] on link "Misty Price Overview" at bounding box center [164, 94] width 173 height 17
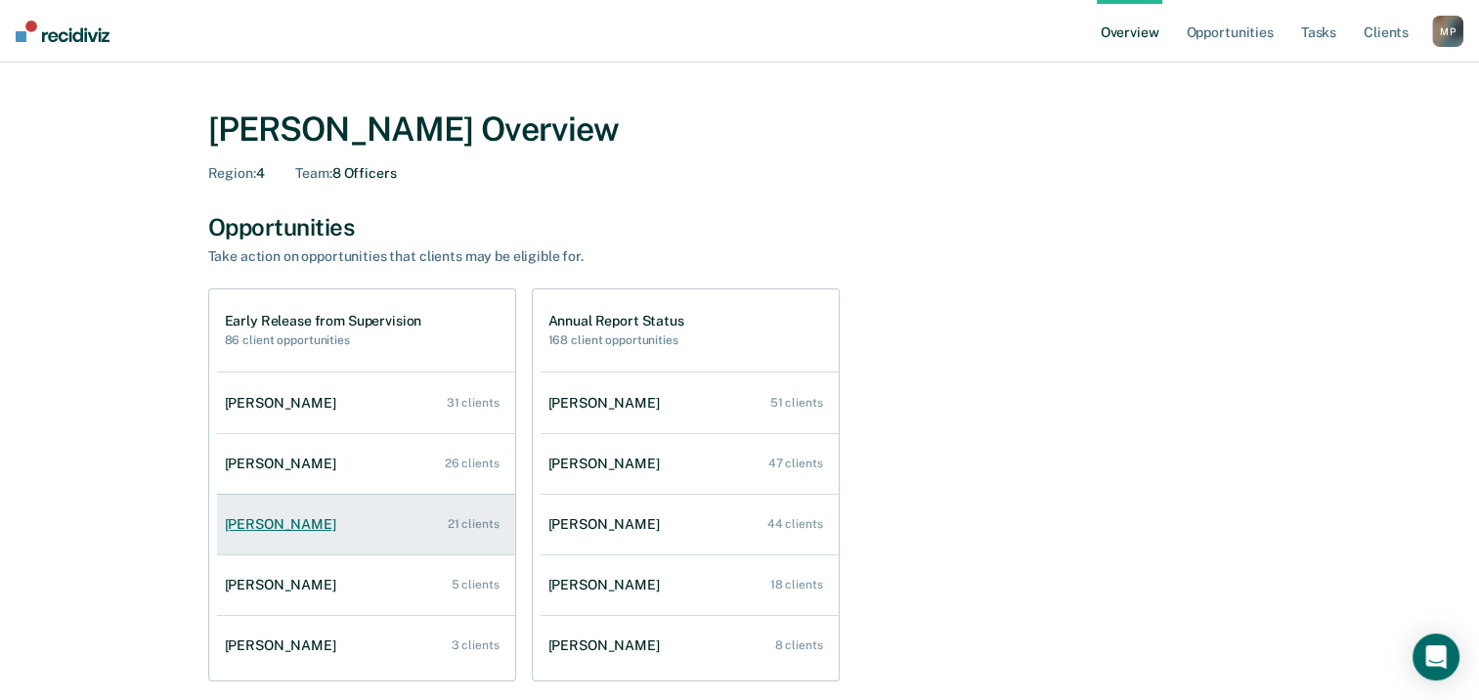
click at [290, 526] on div "Carlos Moreno" at bounding box center [284, 524] width 119 height 17
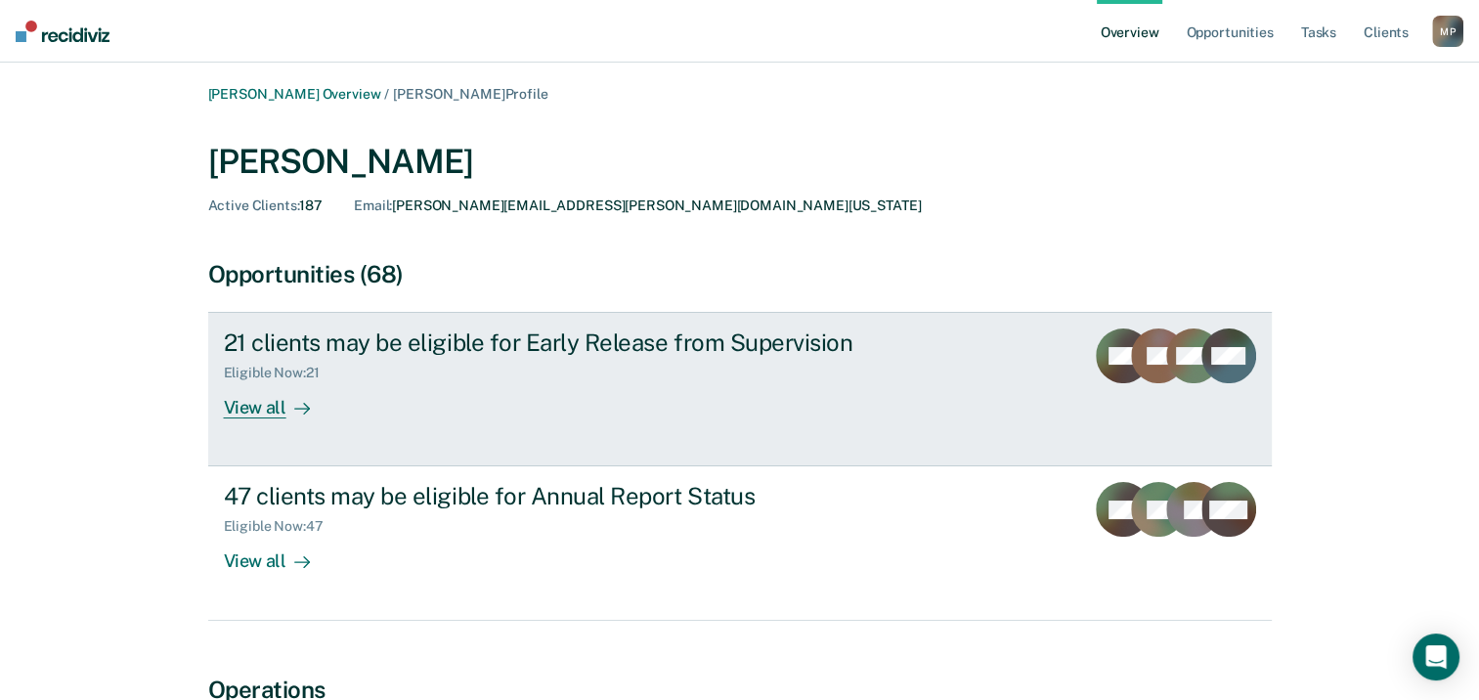
click at [249, 408] on div "View all" at bounding box center [278, 400] width 109 height 38
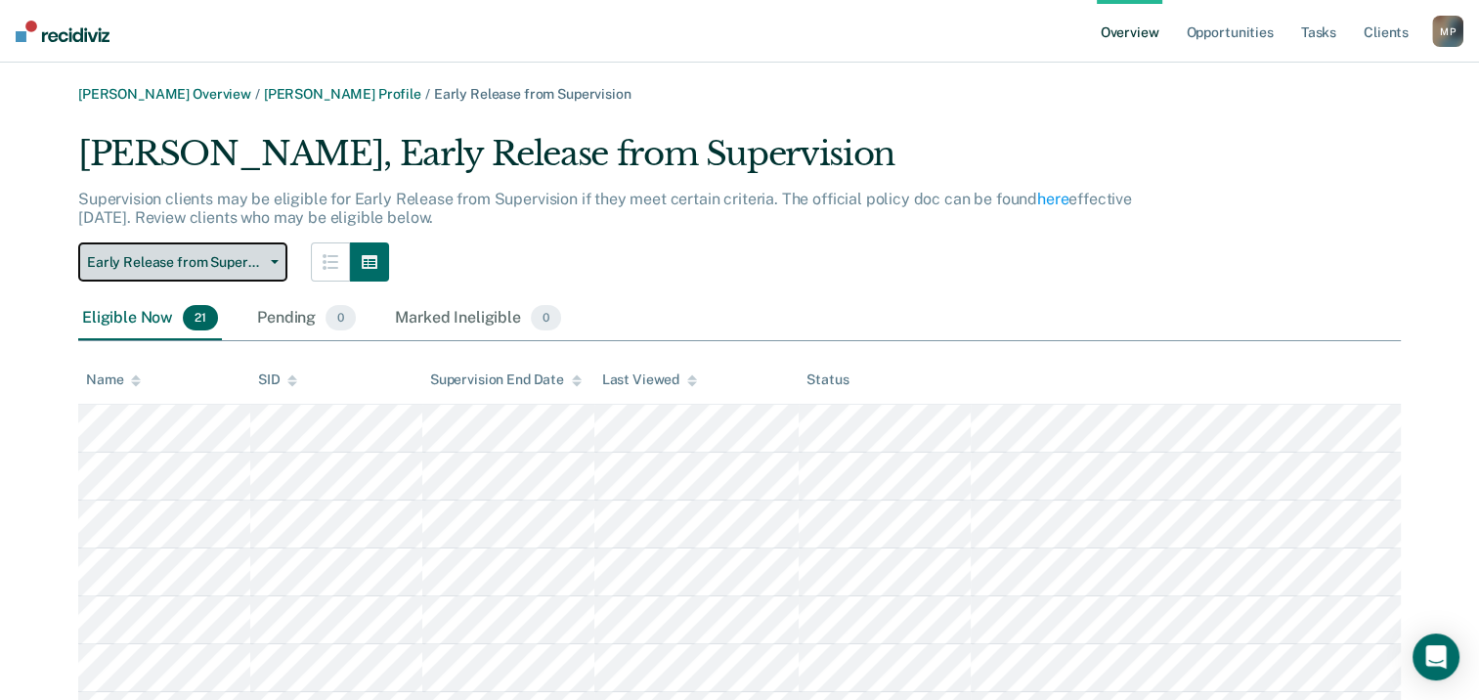
click at [272, 269] on button "Early Release from Supervision" at bounding box center [182, 261] width 209 height 39
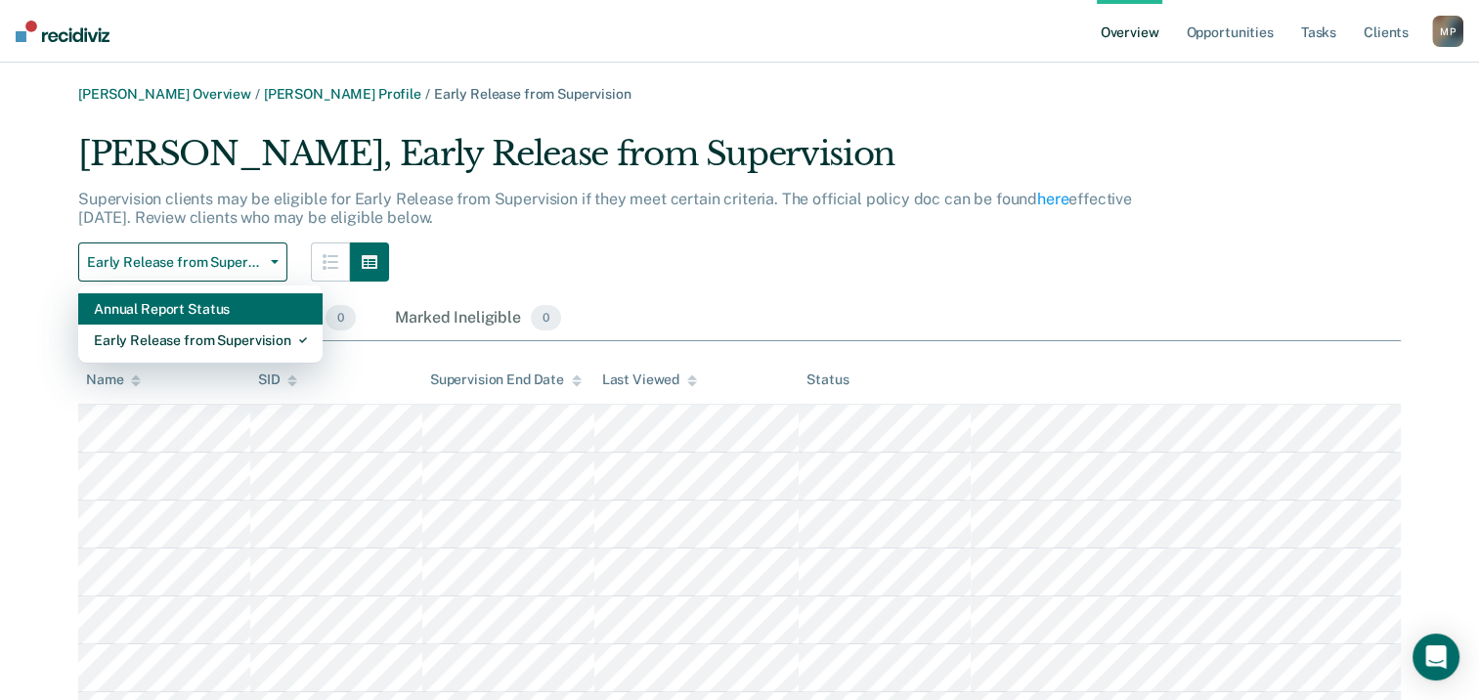
click at [189, 312] on div "Annual Report Status" at bounding box center [200, 308] width 213 height 31
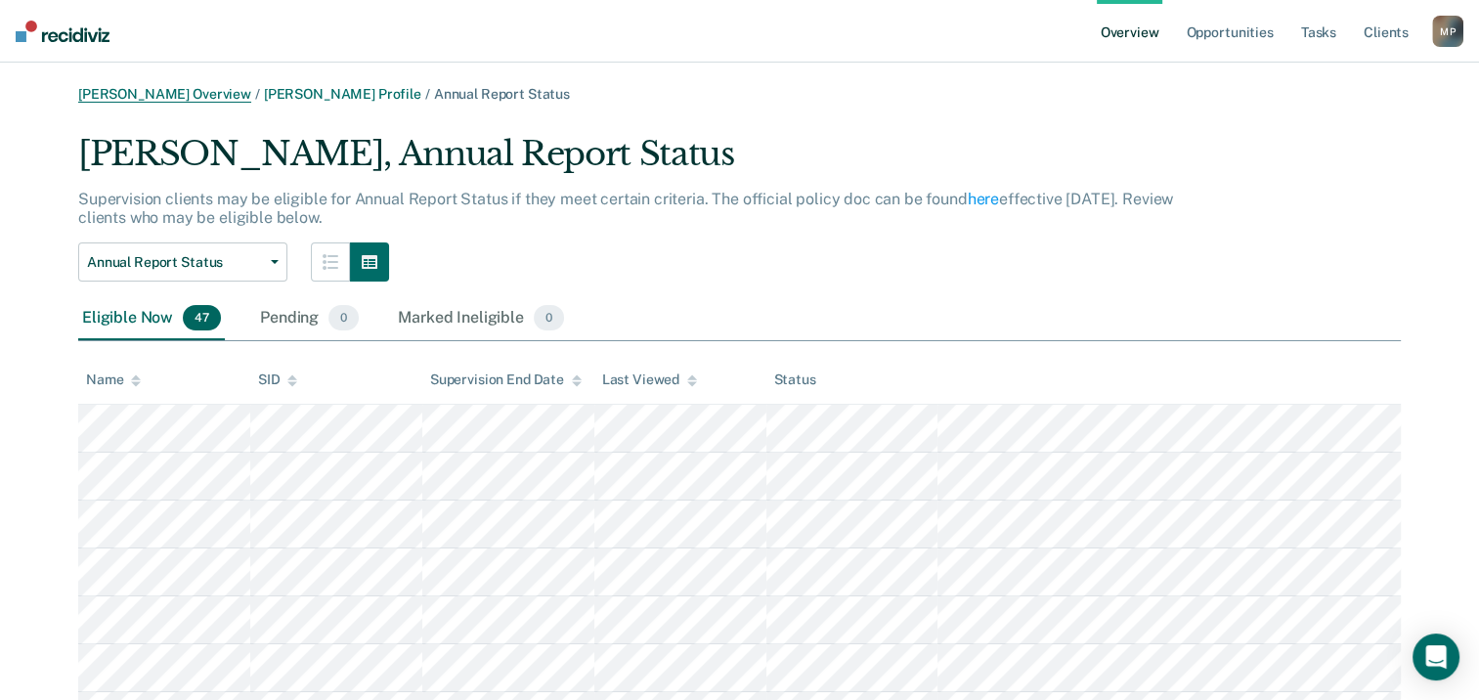
click at [131, 97] on link "Misty Price Overview" at bounding box center [164, 94] width 173 height 17
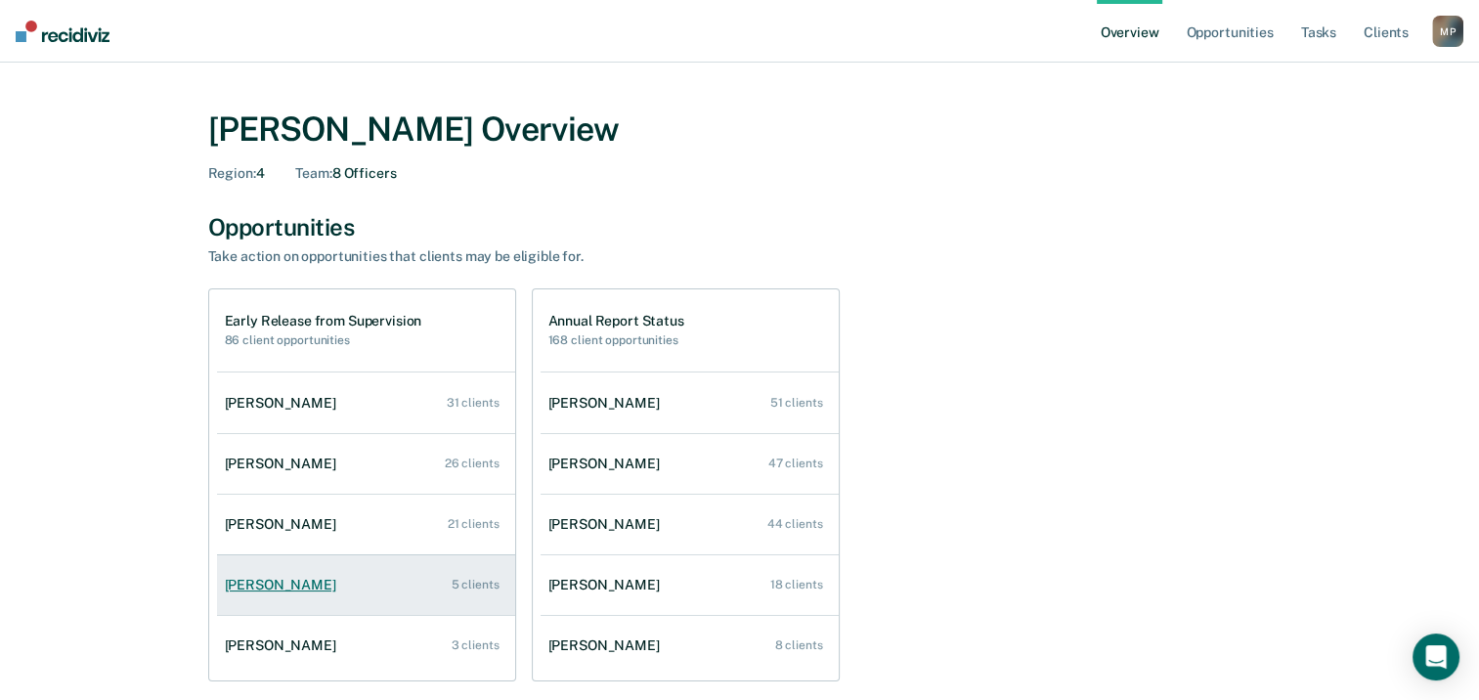
click at [309, 586] on div "Andrea Jetters" at bounding box center [284, 585] width 119 height 17
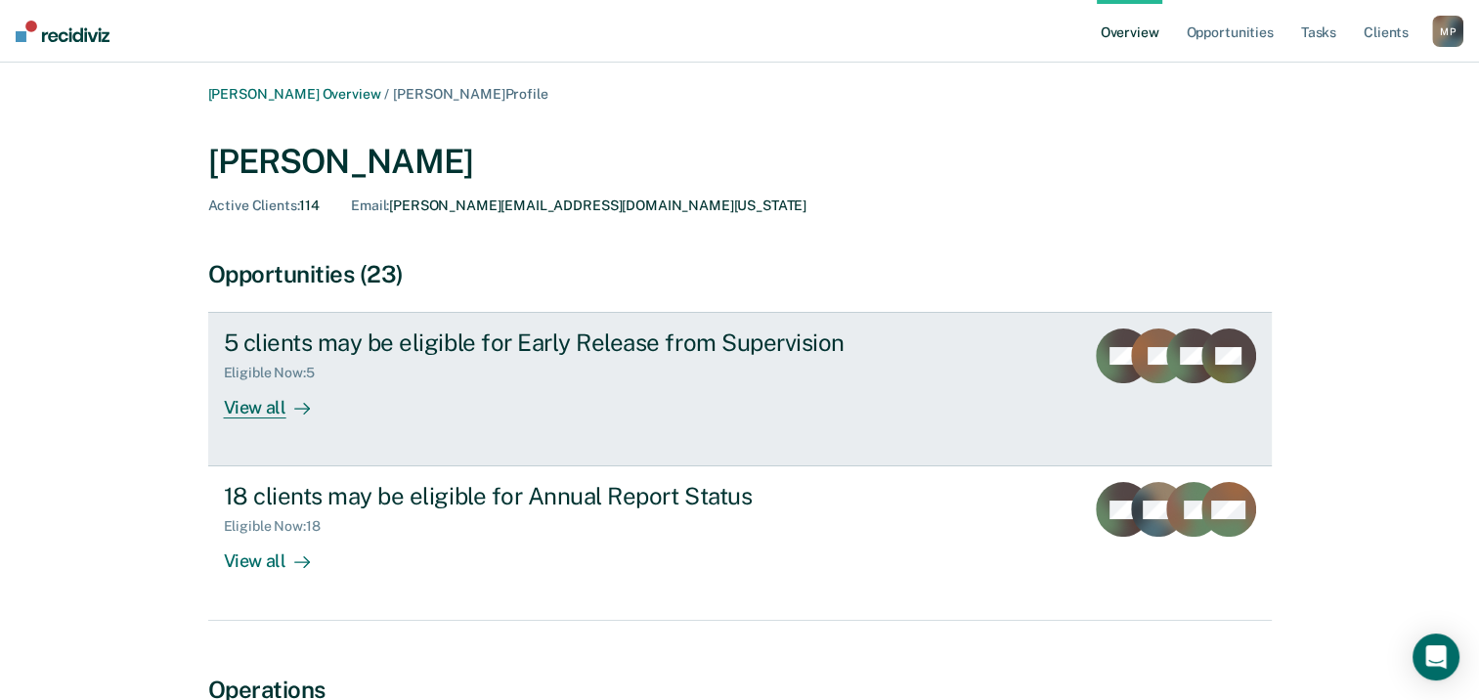
click at [278, 407] on div "View all" at bounding box center [278, 400] width 109 height 38
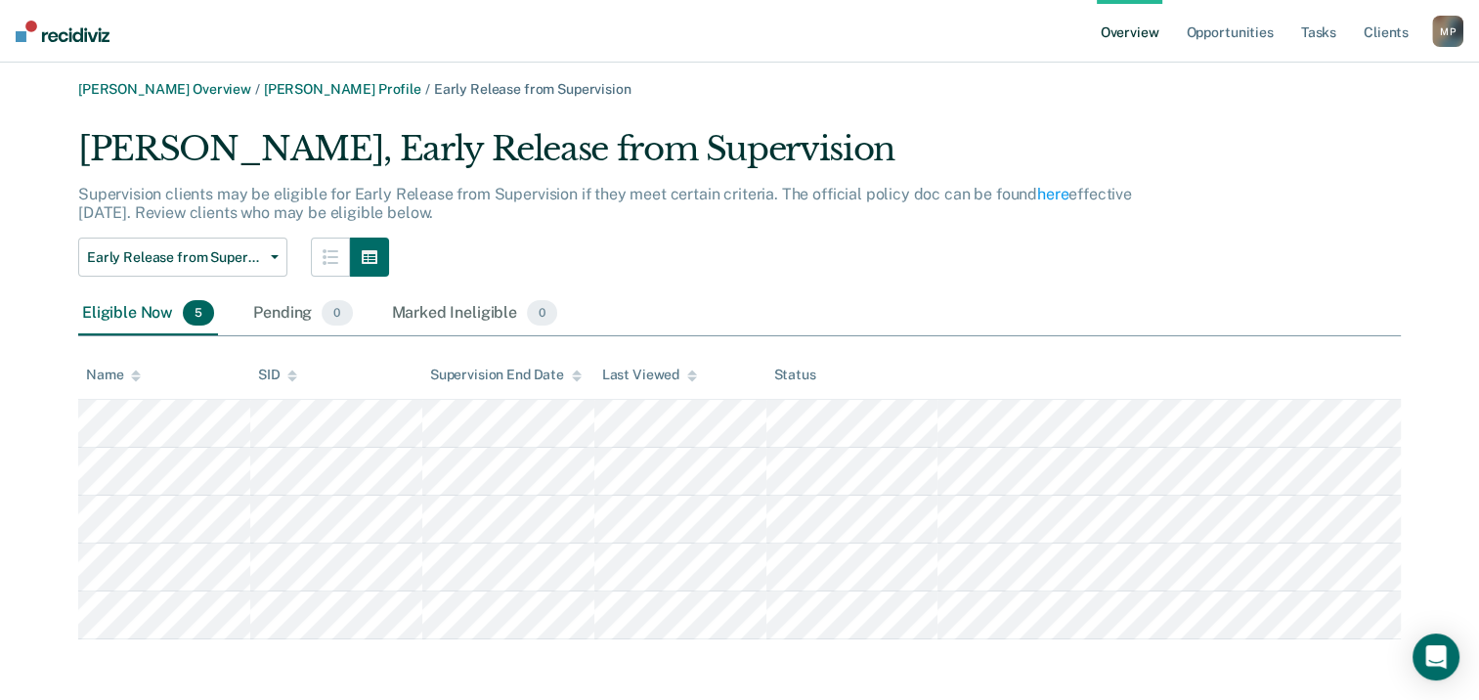
scroll to position [6, 0]
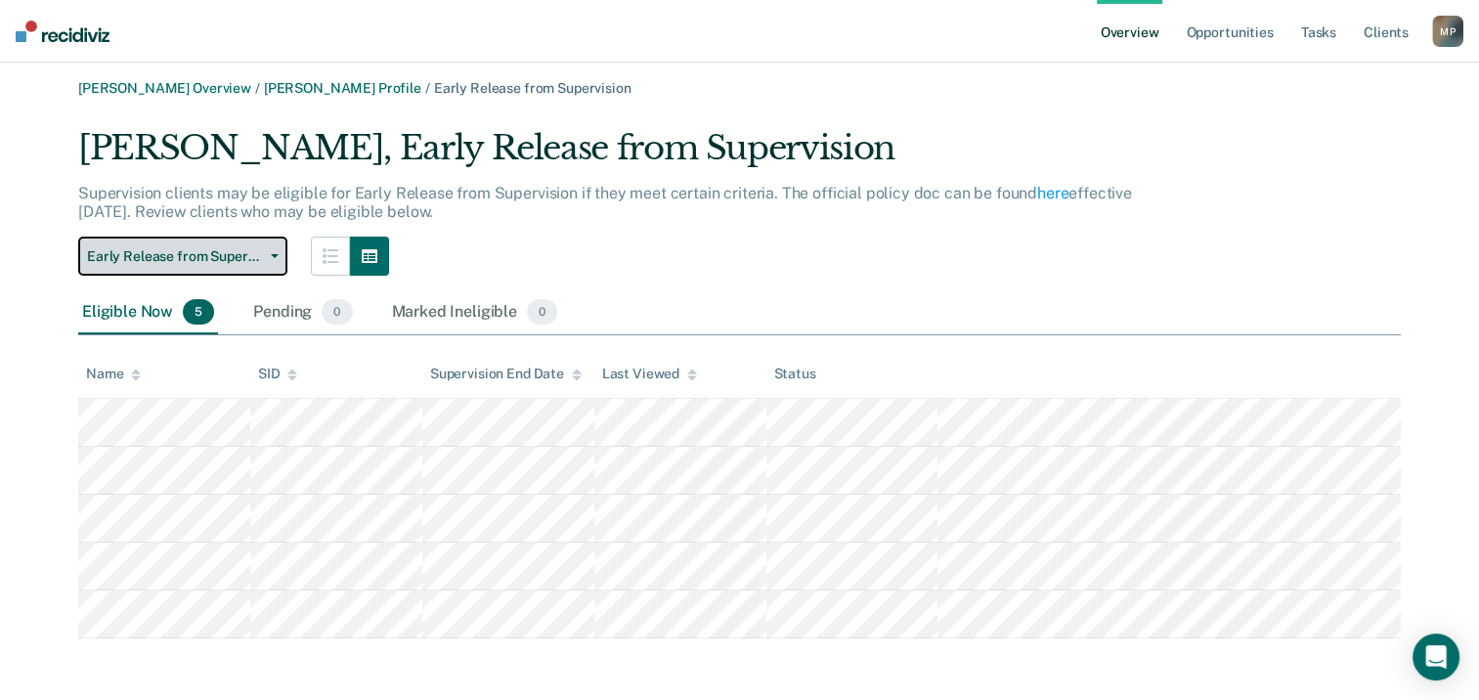
click at [278, 262] on button "Early Release from Supervision" at bounding box center [182, 255] width 209 height 39
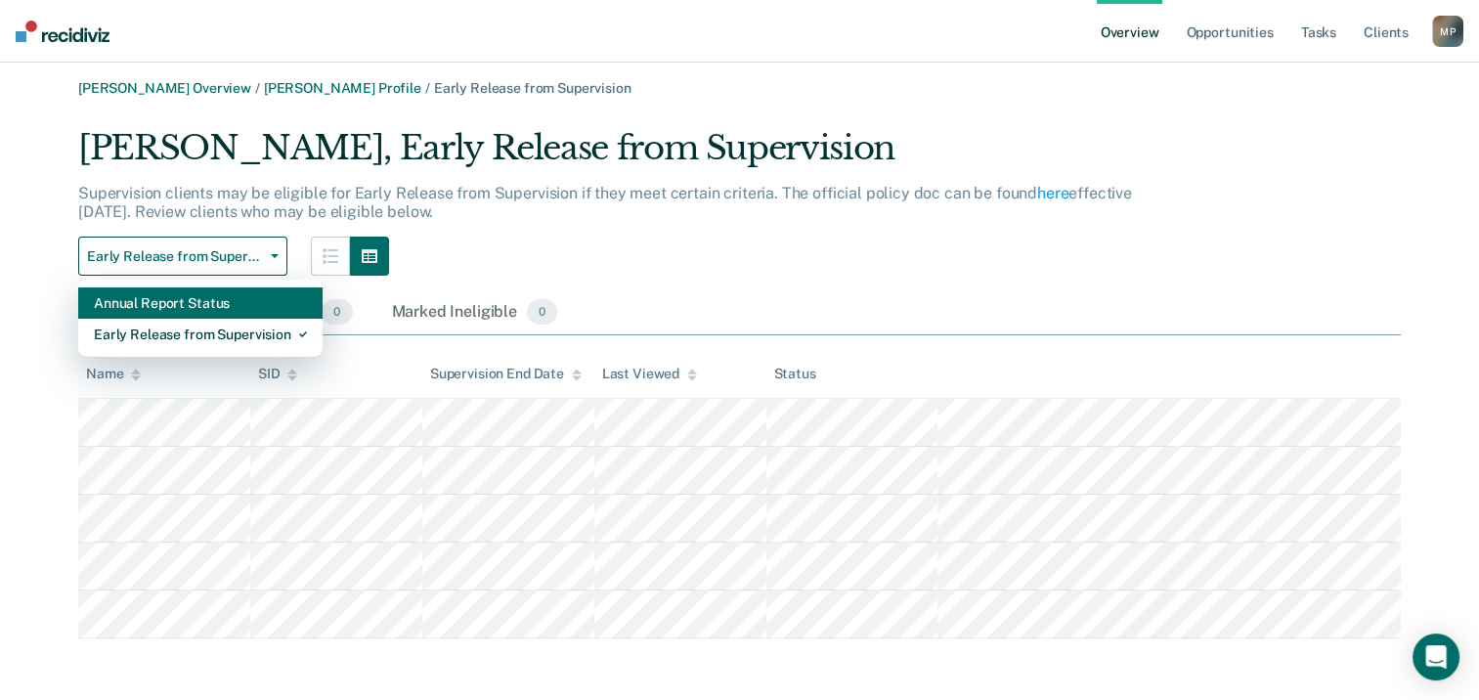
click at [239, 307] on div "Annual Report Status" at bounding box center [200, 302] width 213 height 31
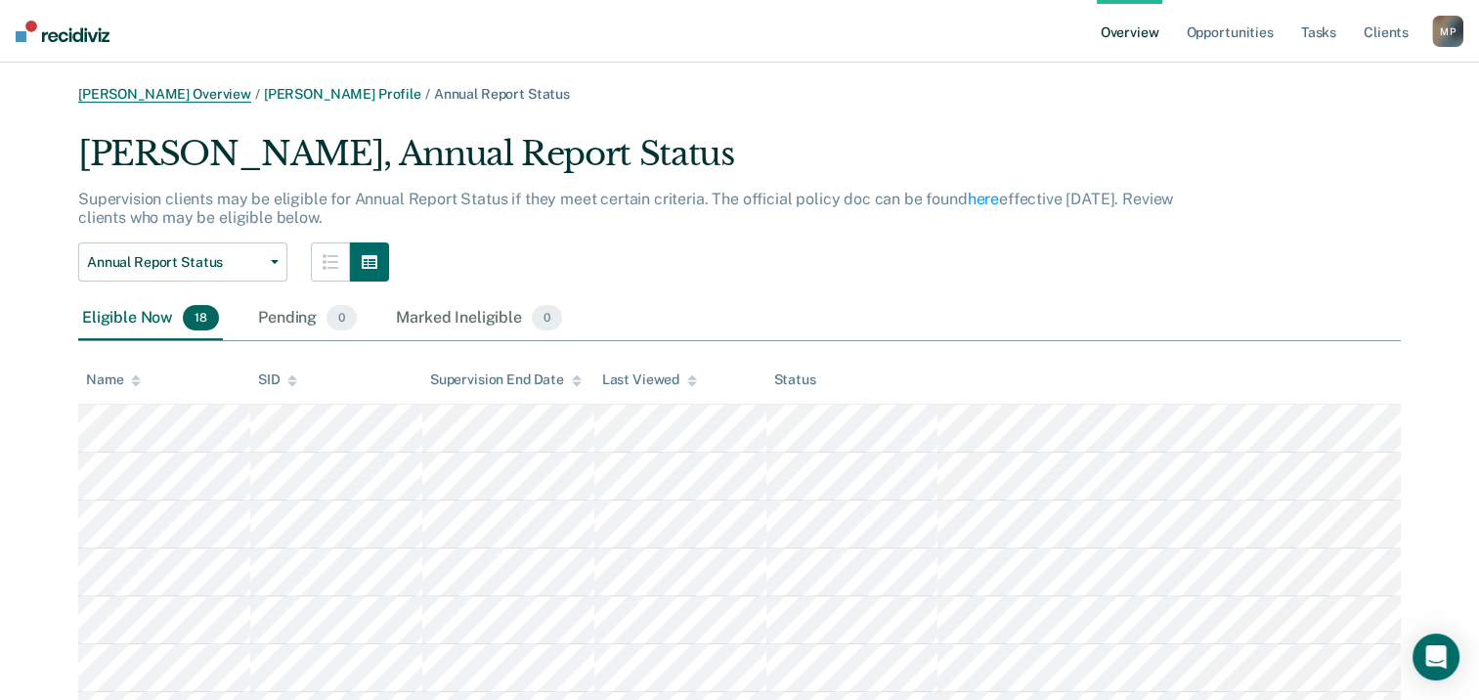
click at [140, 96] on link "Misty Price Overview" at bounding box center [164, 94] width 173 height 17
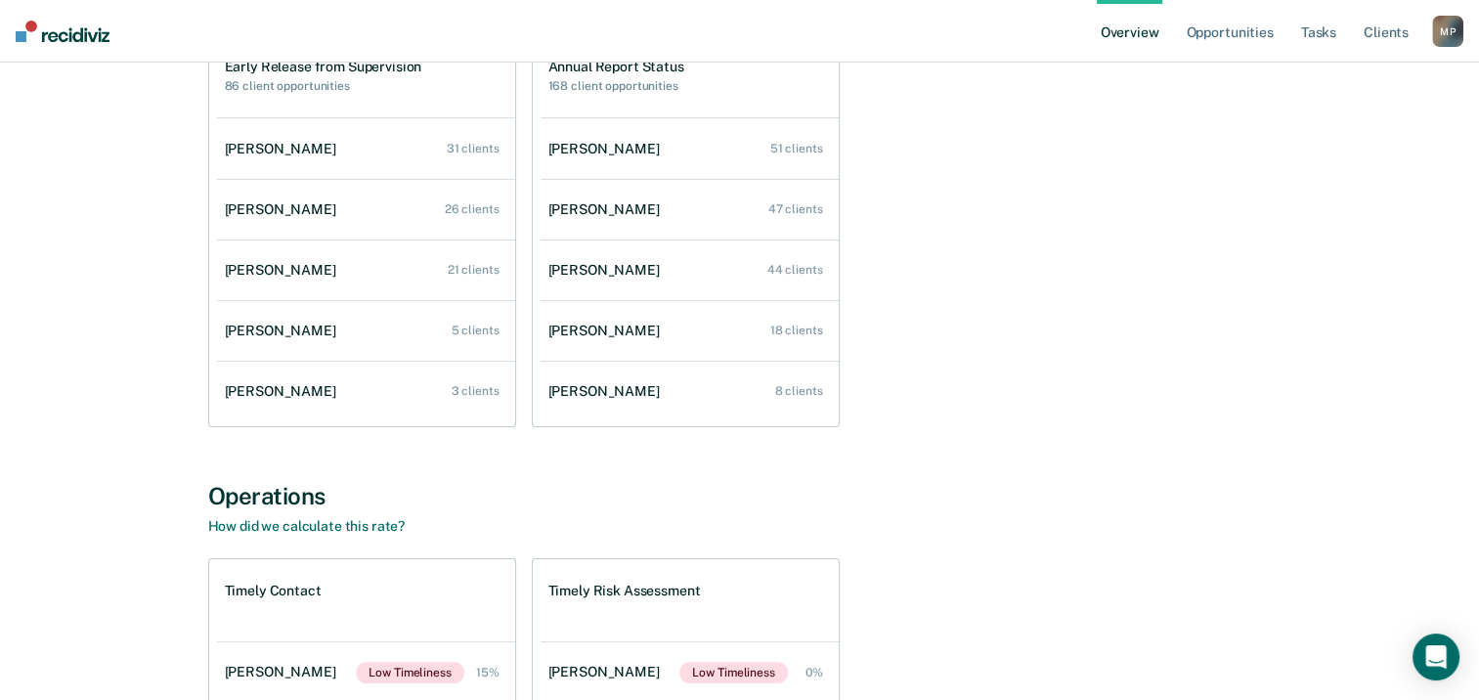
scroll to position [293, 0]
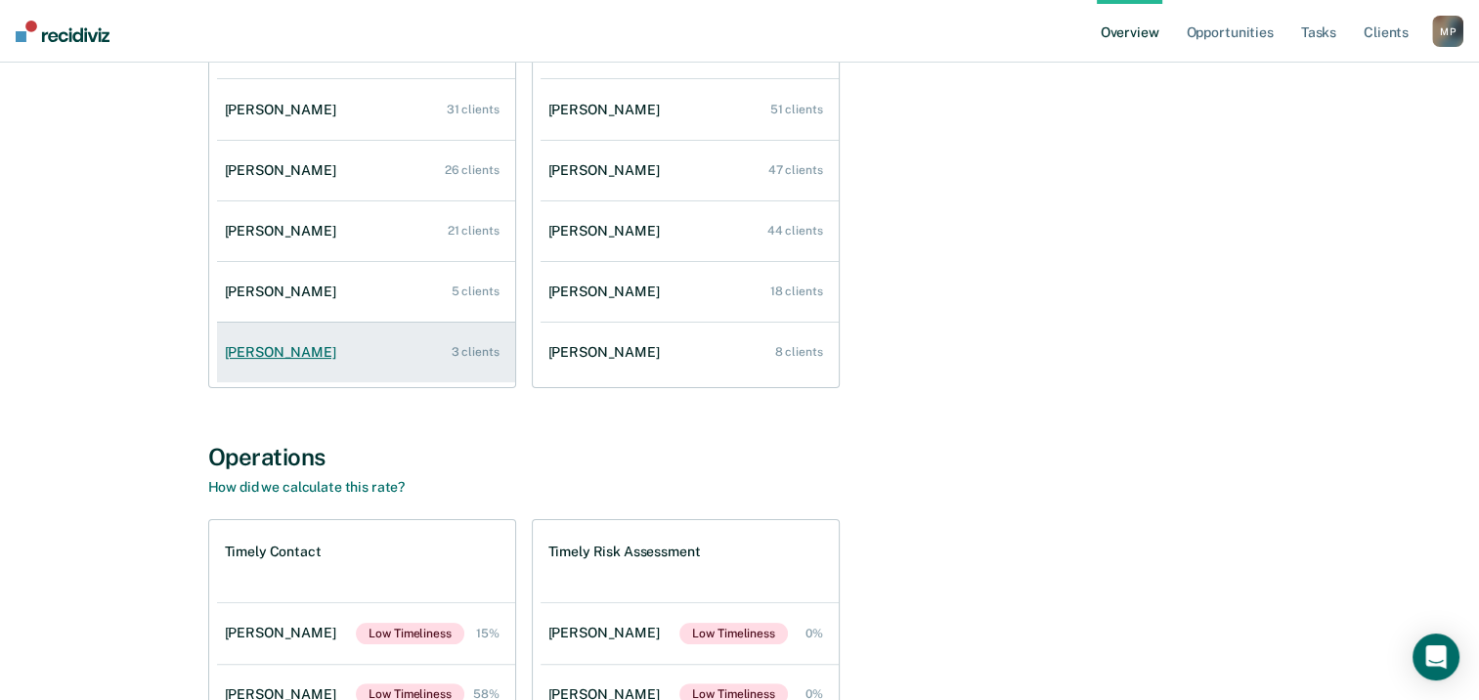
click at [292, 360] on div "Paige Caddell" at bounding box center [284, 352] width 119 height 17
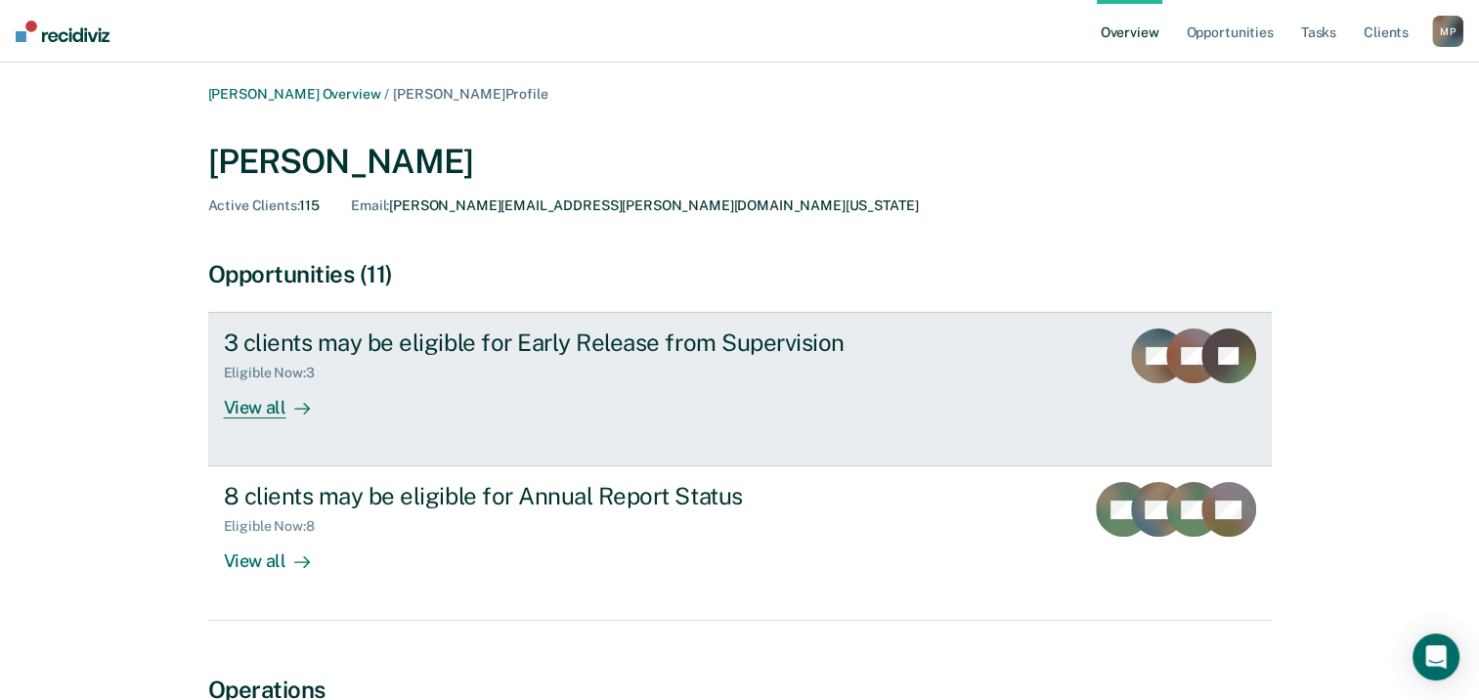
click at [272, 403] on div "View all" at bounding box center [278, 400] width 109 height 38
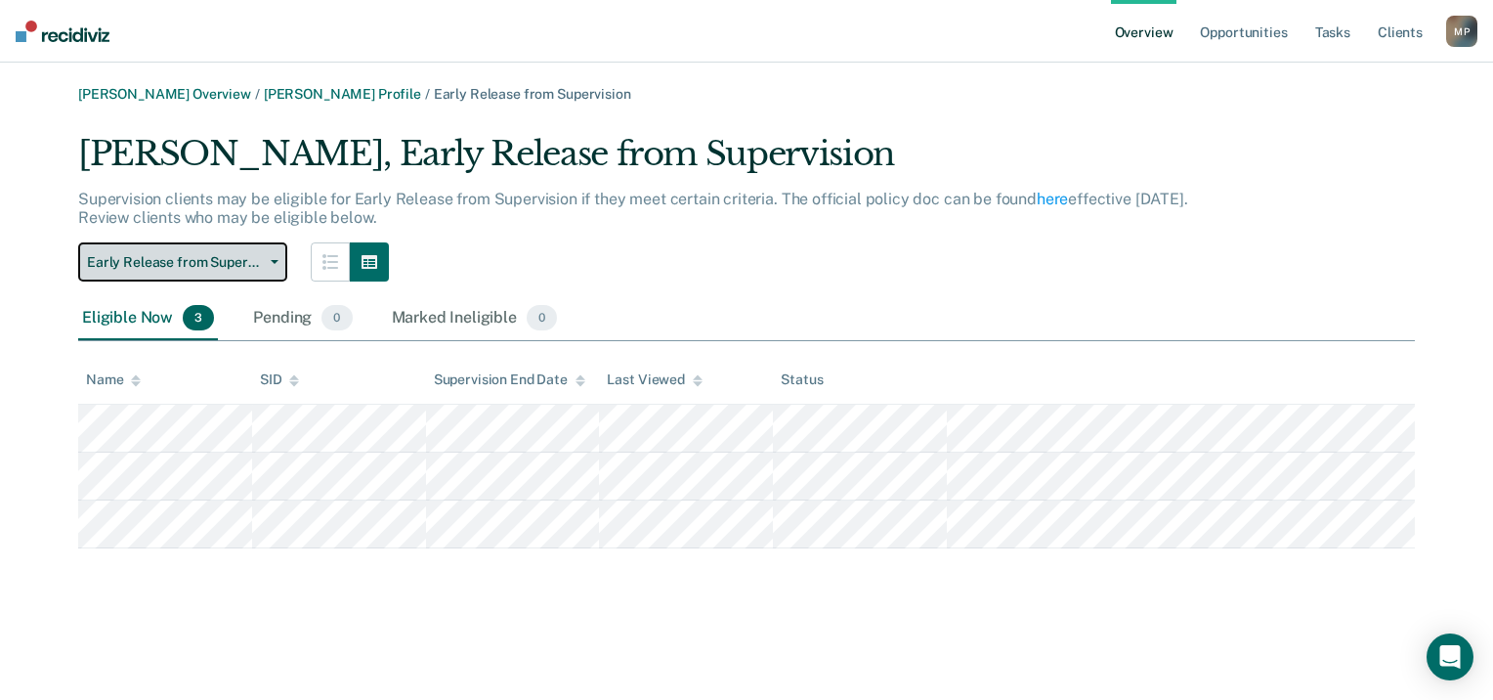
click at [274, 277] on button "Early Release from Supervision" at bounding box center [182, 261] width 209 height 39
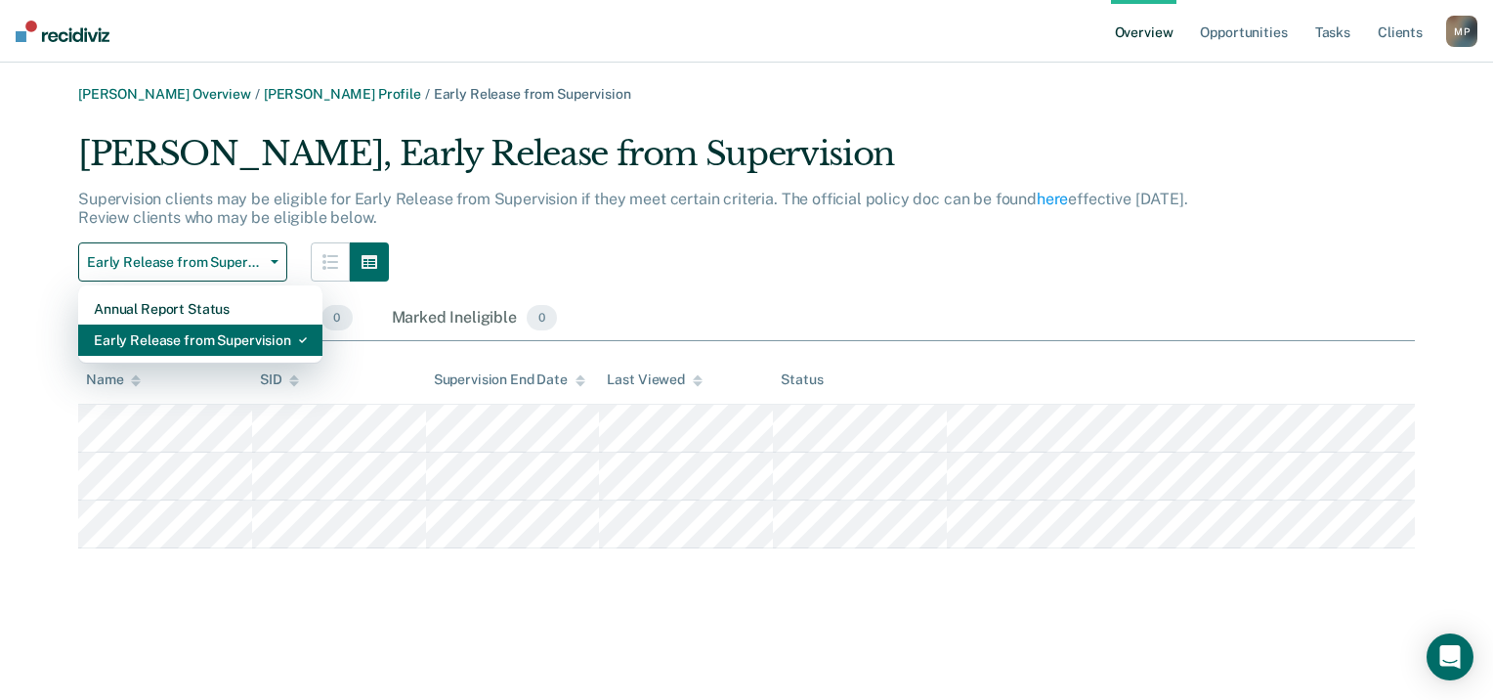
click at [203, 332] on div "Early Release from Supervision" at bounding box center [200, 339] width 213 height 31
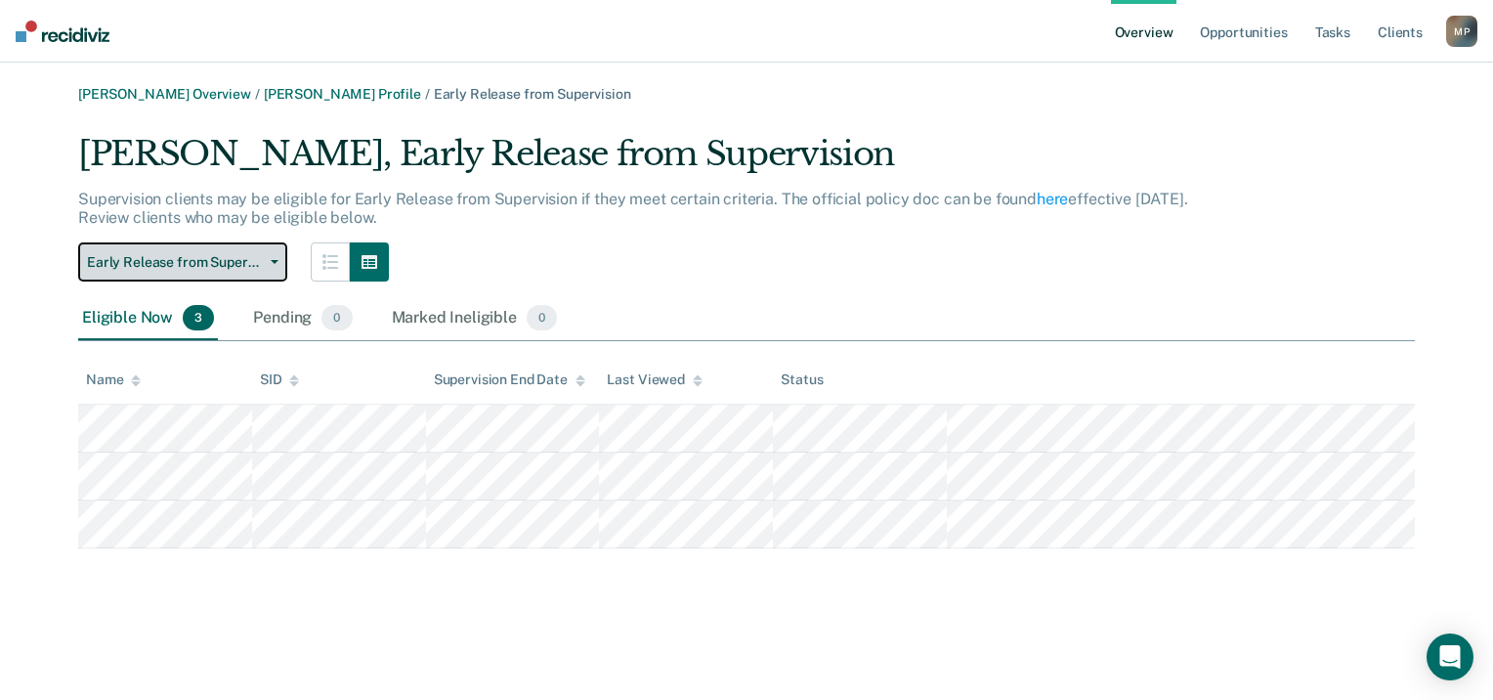
click at [218, 266] on span "Early Release from Supervision" at bounding box center [175, 262] width 176 height 17
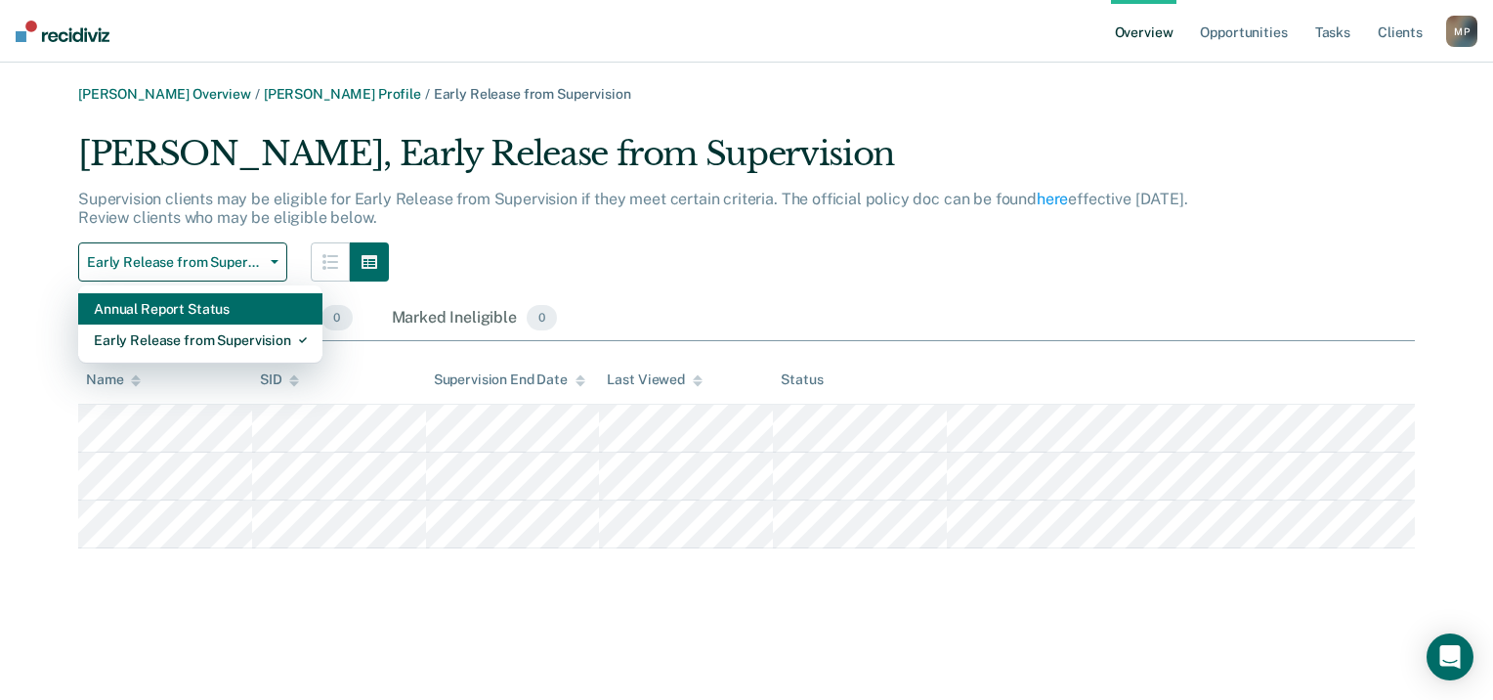
click at [176, 307] on div "Annual Report Status" at bounding box center [200, 308] width 213 height 31
